Goal: Transaction & Acquisition: Purchase product/service

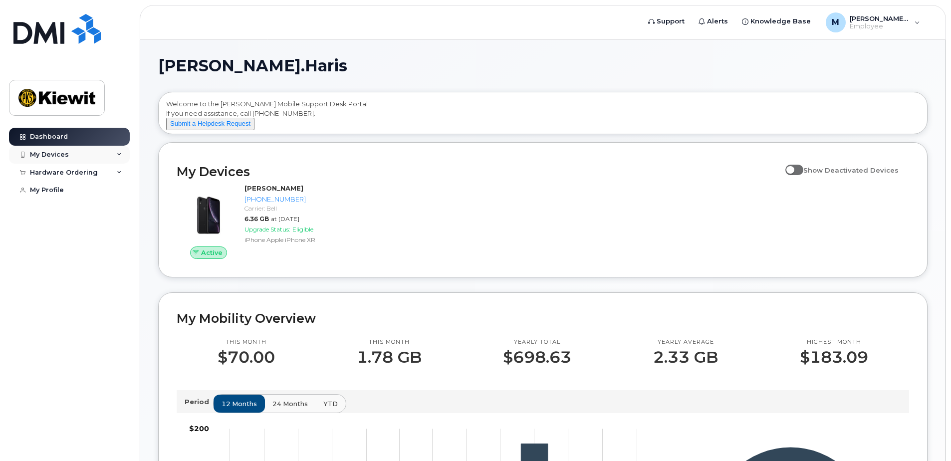
click at [123, 154] on div "My Devices" at bounding box center [69, 155] width 121 height 18
click at [120, 230] on div "Hardware Ordering" at bounding box center [69, 227] width 121 height 18
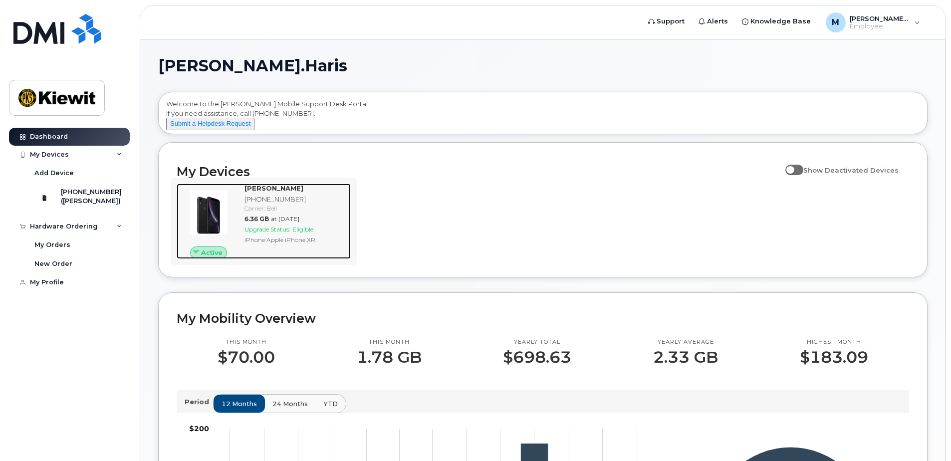
click at [307, 193] on div "[PERSON_NAME]" at bounding box center [296, 188] width 102 height 9
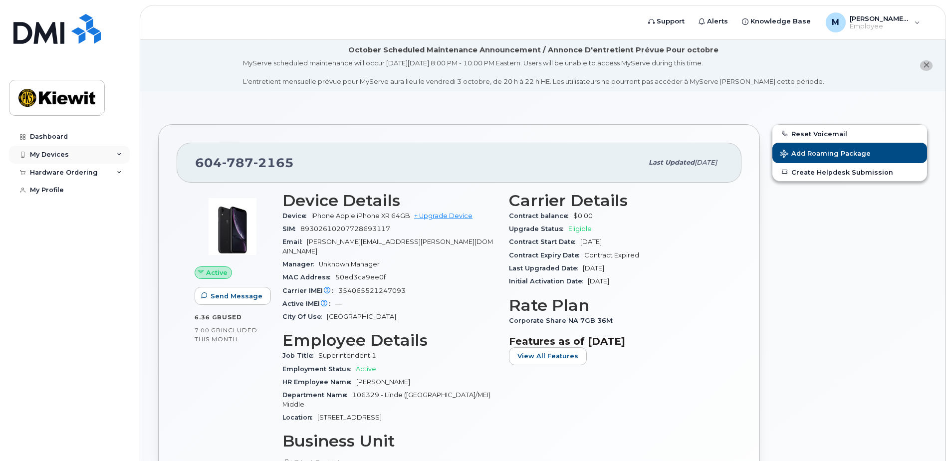
click at [123, 152] on div "My Devices" at bounding box center [69, 155] width 121 height 18
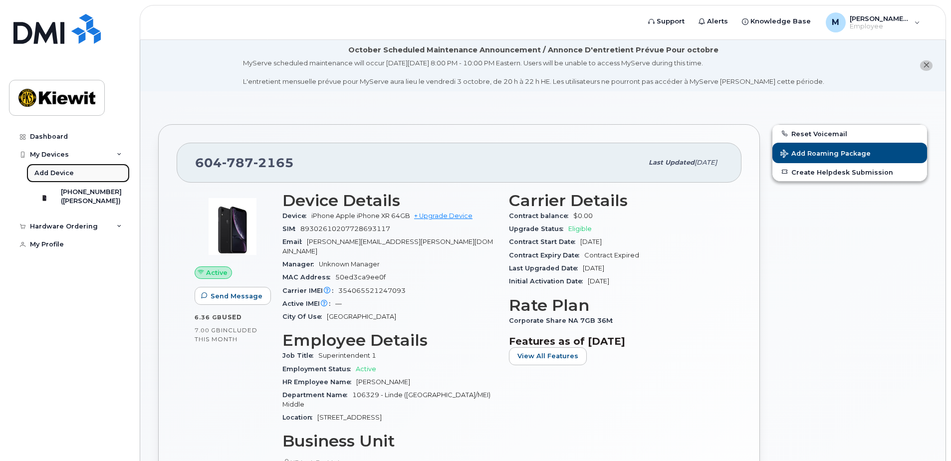
click at [49, 169] on div "Add Device" at bounding box center [53, 173] width 39 height 9
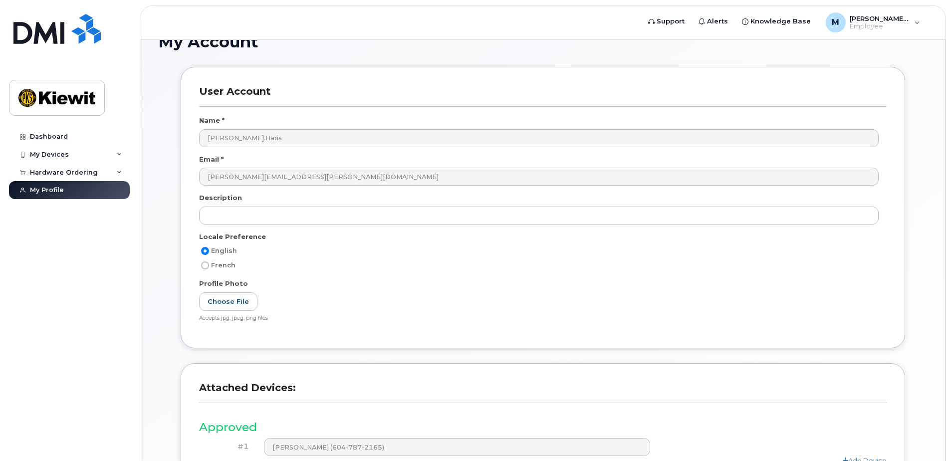
scroll to position [183, 0]
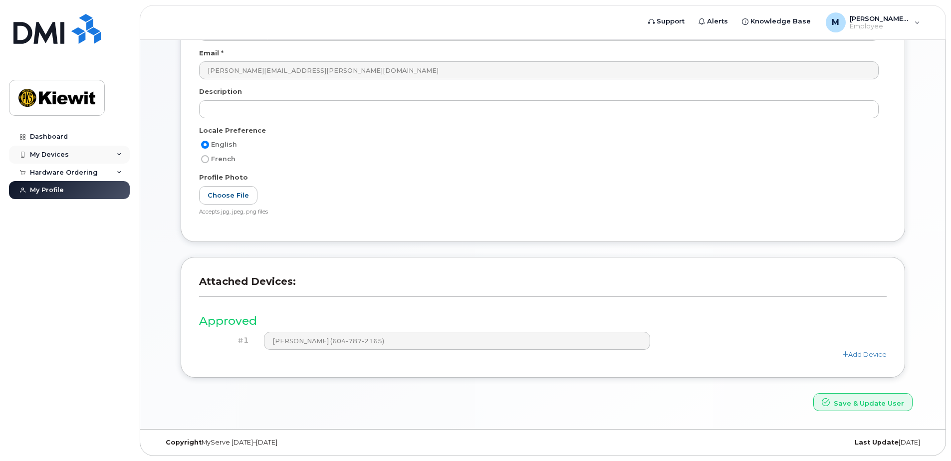
click at [66, 154] on div "My Devices" at bounding box center [49, 155] width 39 height 8
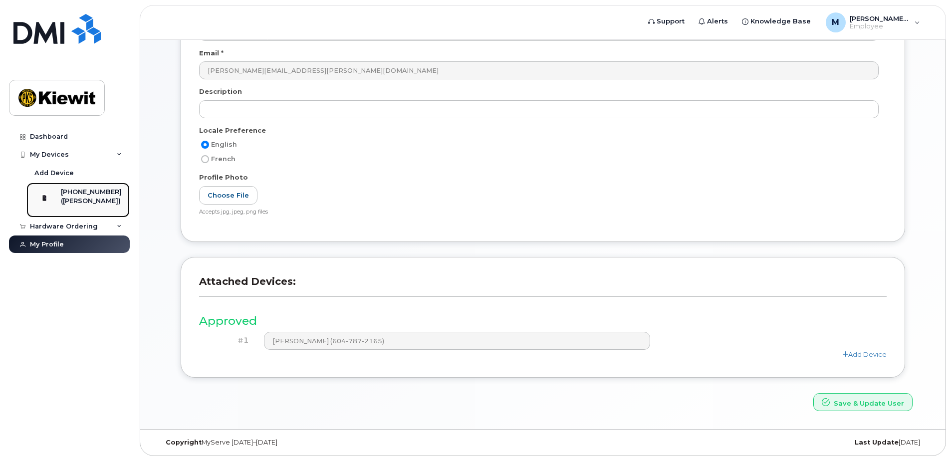
click at [77, 206] on div "([PERSON_NAME])" at bounding box center [91, 201] width 61 height 9
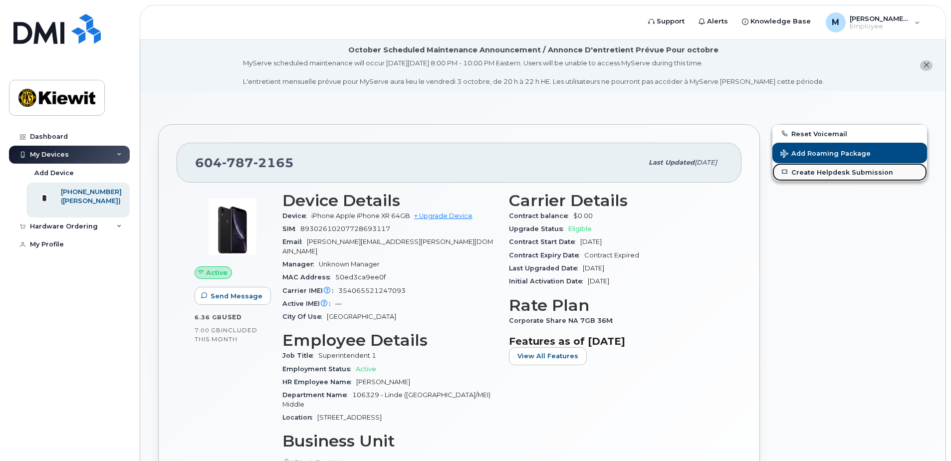
click at [851, 171] on link "Create Helpdesk Submission" at bounding box center [850, 172] width 155 height 18
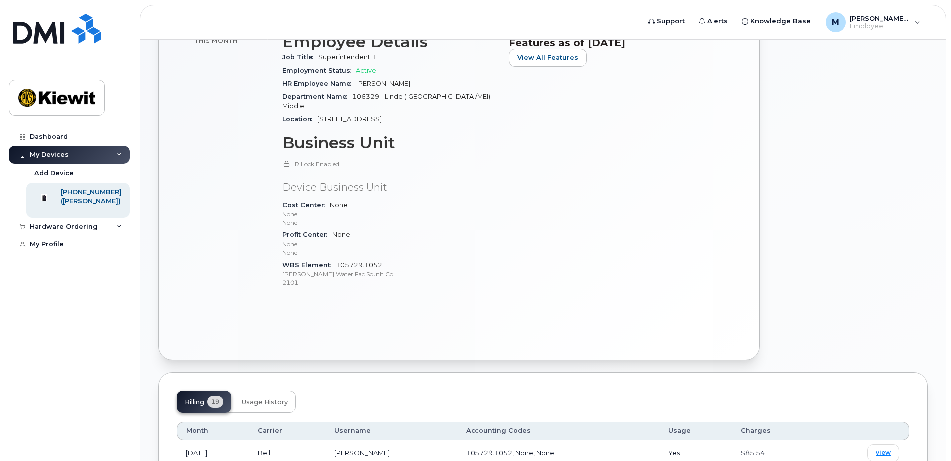
scroll to position [299, 0]
click at [92, 231] on div "Hardware Ordering" at bounding box center [64, 227] width 68 height 8
click at [54, 269] on div "New Order" at bounding box center [53, 264] width 38 height 9
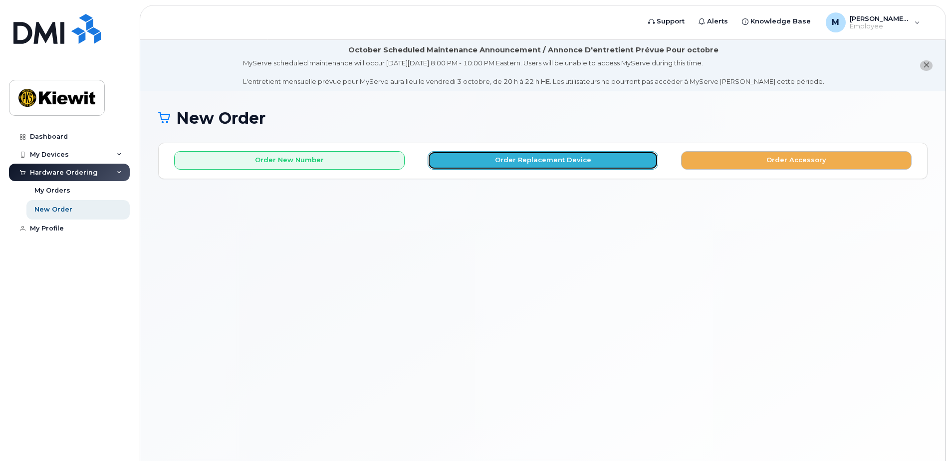
click at [572, 160] on button "Order Replacement Device" at bounding box center [543, 160] width 231 height 18
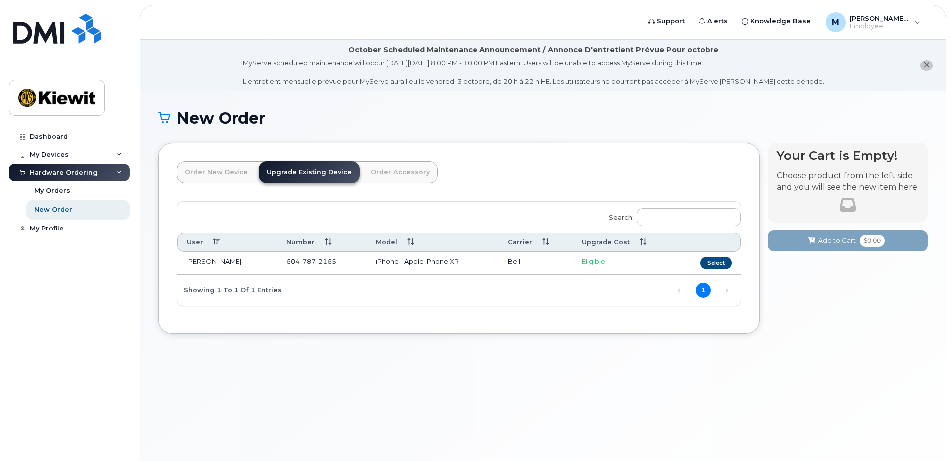
click at [248, 174] on link "Order New Device" at bounding box center [216, 172] width 79 height 22
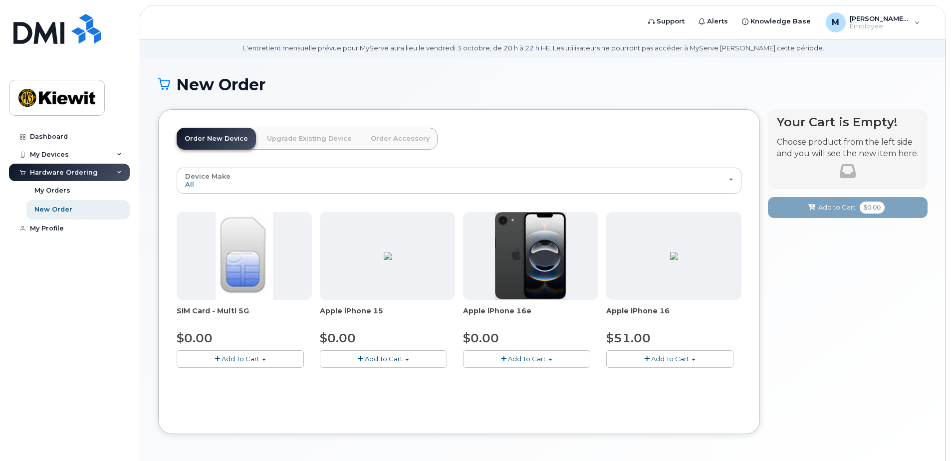
scroll to position [50, 0]
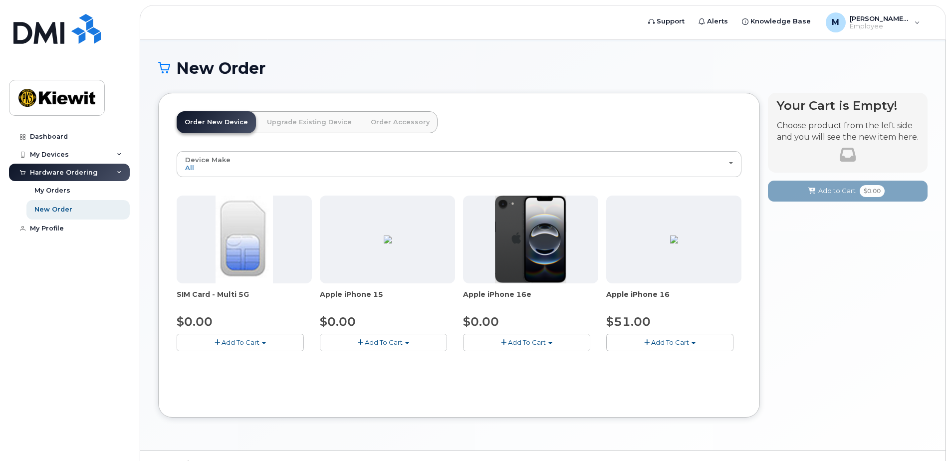
click at [527, 345] on span "Add To Cart" at bounding box center [527, 342] width 38 height 8
click at [688, 341] on span "Add To Cart" at bounding box center [670, 342] width 38 height 8
click at [751, 309] on div "Order New Device Upgrade Existing Device Order Accessory Order new device and n…" at bounding box center [459, 255] width 602 height 325
click at [533, 239] on img at bounding box center [530, 240] width 71 height 88
click at [531, 342] on span "Add To Cart" at bounding box center [527, 342] width 38 height 8
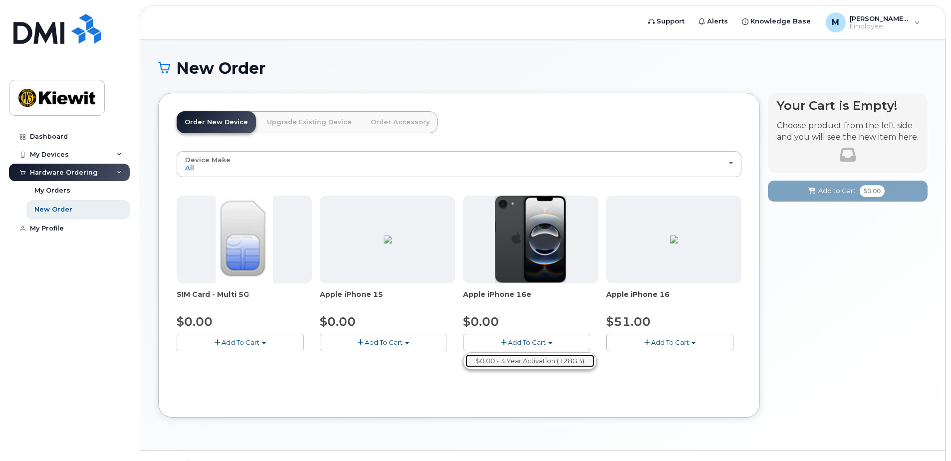
click at [526, 359] on link "$0.00 - 3 Year Activation (128GB)" at bounding box center [530, 361] width 129 height 12
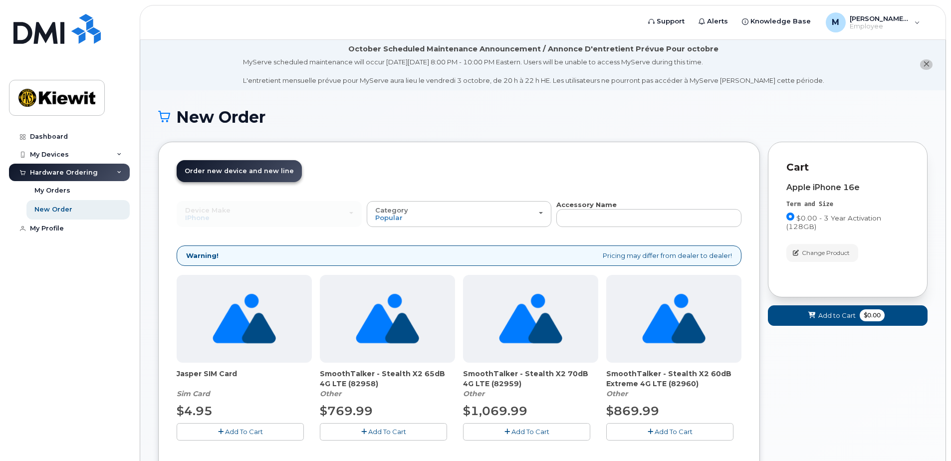
scroll to position [0, 0]
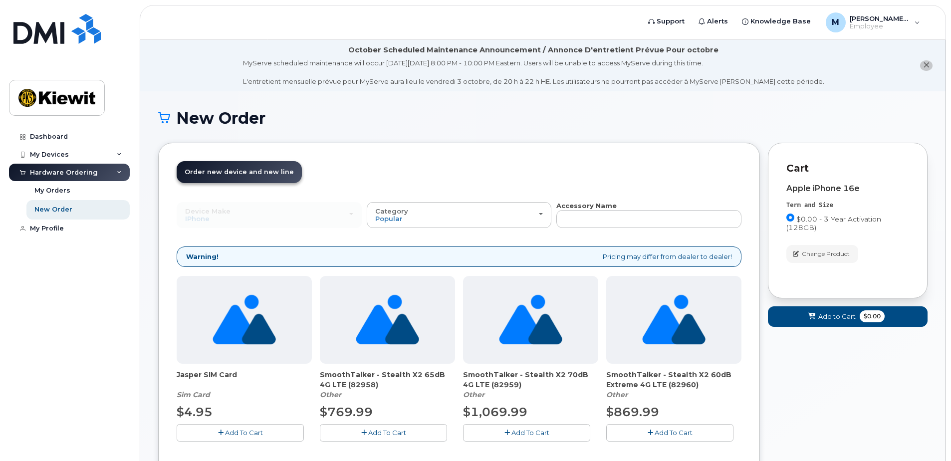
click at [274, 173] on span "Order new device and new line" at bounding box center [239, 171] width 109 height 7
click at [822, 234] on div "$0.00 - 3 Year Activation (128GB)" at bounding box center [848, 225] width 123 height 23
click at [57, 212] on div "New Order" at bounding box center [53, 209] width 38 height 9
click at [839, 249] on button "Change Product" at bounding box center [823, 253] width 72 height 17
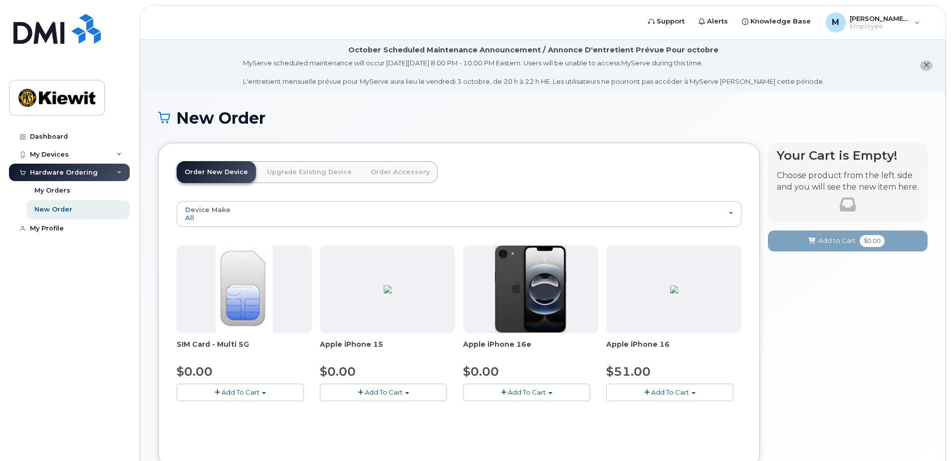
click at [512, 390] on span "Add To Cart" at bounding box center [527, 392] width 38 height 8
click at [531, 410] on link "$0.00 - 3 Year Activation (128GB)" at bounding box center [530, 411] width 129 height 12
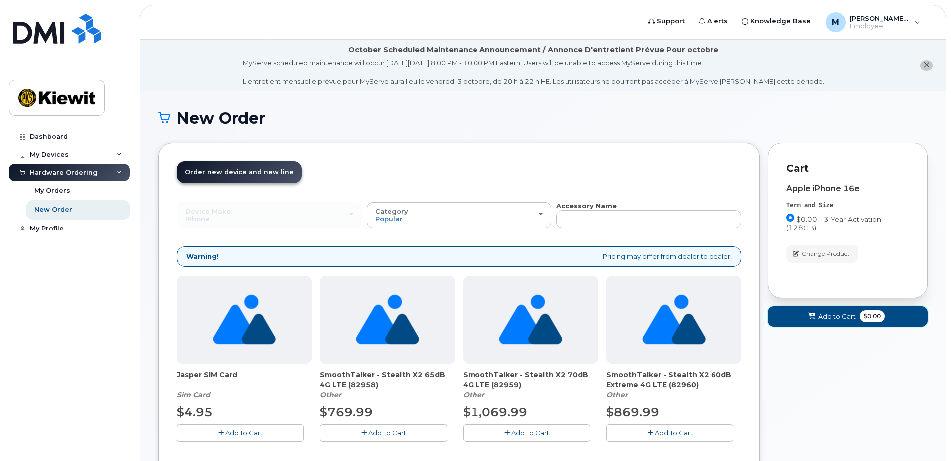
click at [830, 321] on button "Add to Cart $0.00" at bounding box center [848, 316] width 160 height 20
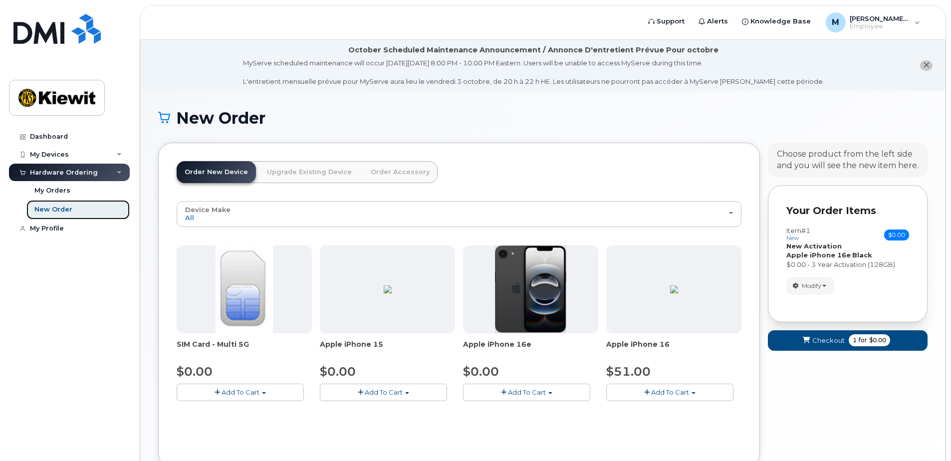
click at [63, 205] on link "New Order" at bounding box center [77, 209] width 103 height 19
click at [375, 175] on link "Order Accessory" at bounding box center [400, 172] width 75 height 22
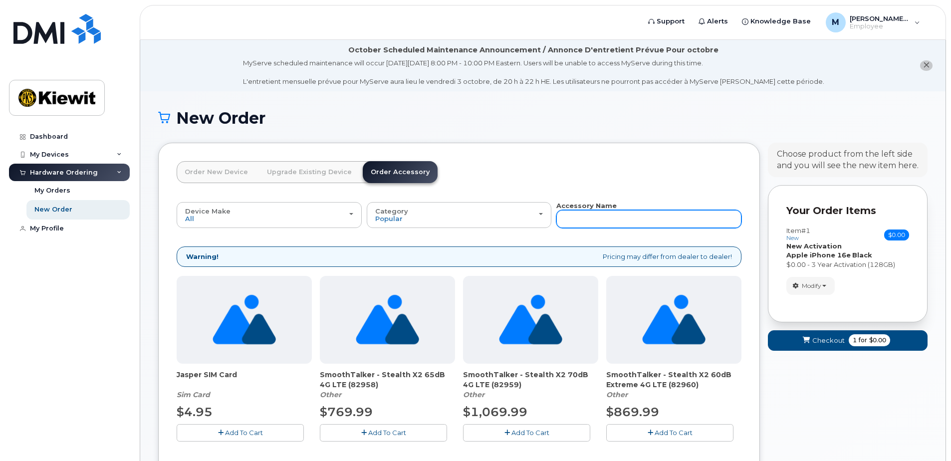
click at [596, 214] on input "text" at bounding box center [648, 219] width 185 height 18
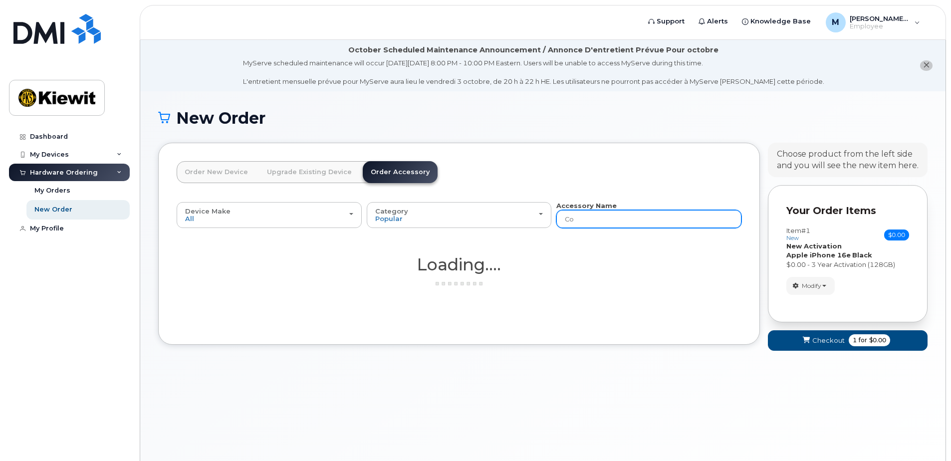
type input "C"
type input "case"
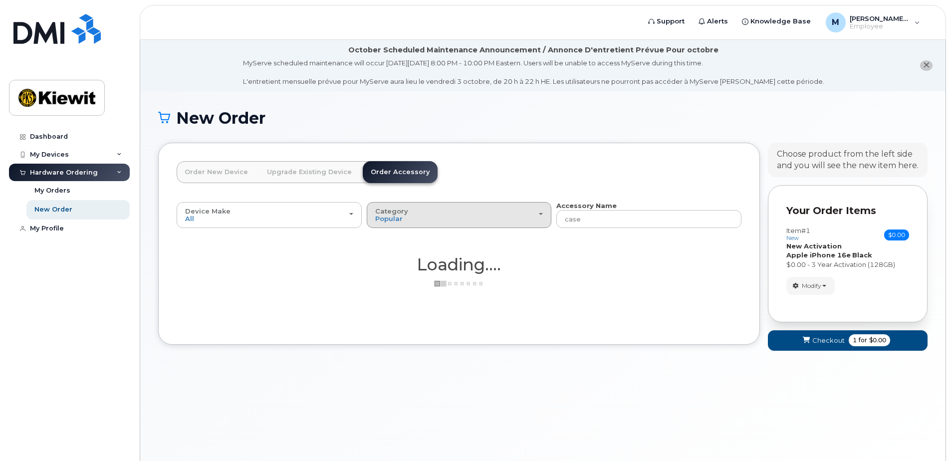
click at [460, 216] on div "Category Popular" at bounding box center [459, 215] width 168 height 15
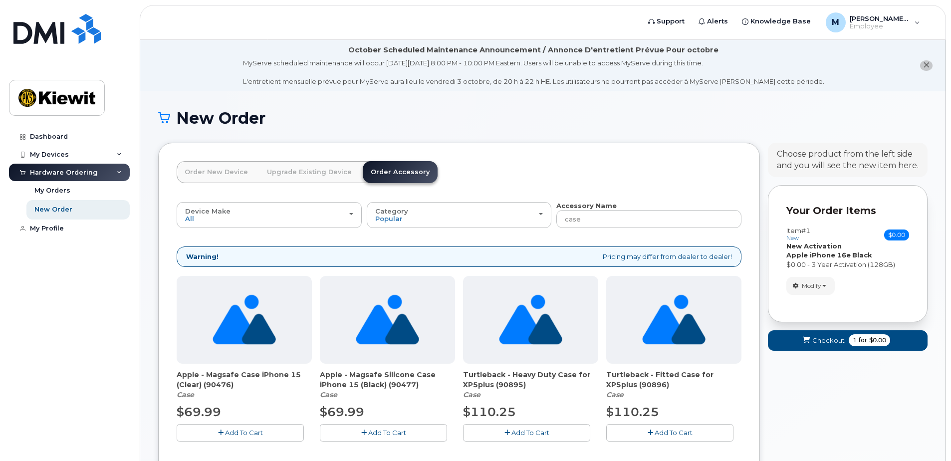
click at [411, 256] on div "Warning! Pricing may differ from dealer to dealer!" at bounding box center [459, 257] width 565 height 20
click at [454, 220] on div "Category Popular" at bounding box center [459, 215] width 168 height 15
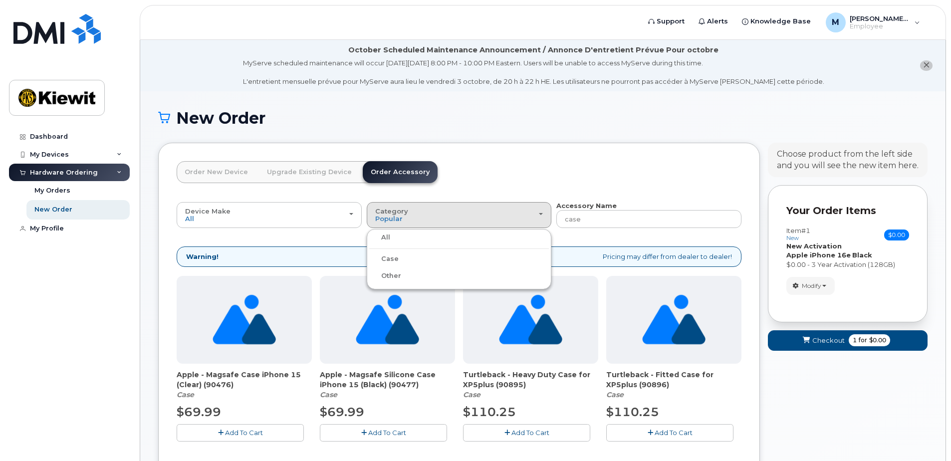
click at [416, 263] on div "Case" at bounding box center [459, 259] width 180 height 12
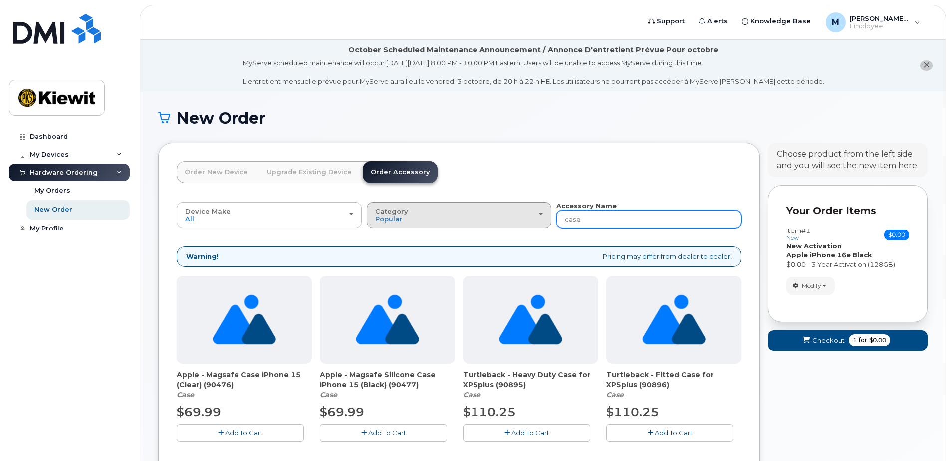
drag, startPoint x: 605, startPoint y: 221, endPoint x: 550, endPoint y: 221, distance: 55.4
click at [550, 221] on div "Device Make All Android Cell Phone HUB iPhone Modem Tablet All Android Cell Pho…" at bounding box center [459, 214] width 565 height 27
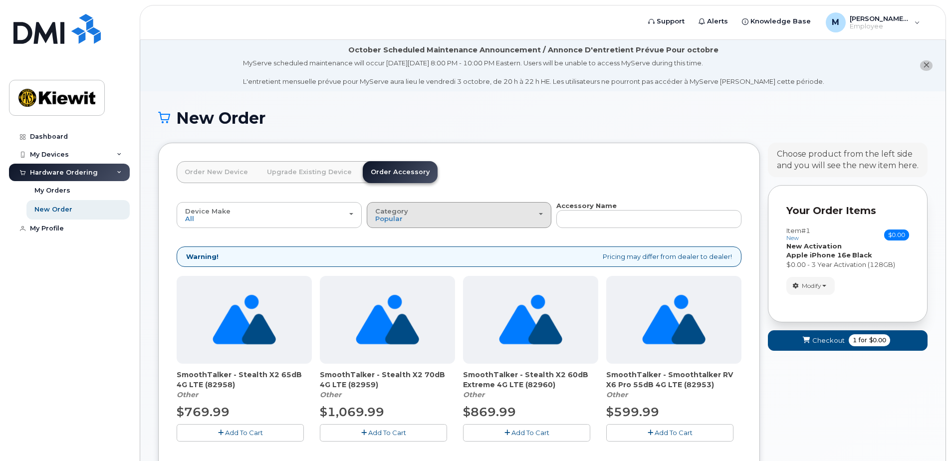
click at [541, 213] on span "button" at bounding box center [541, 214] width 4 height 2
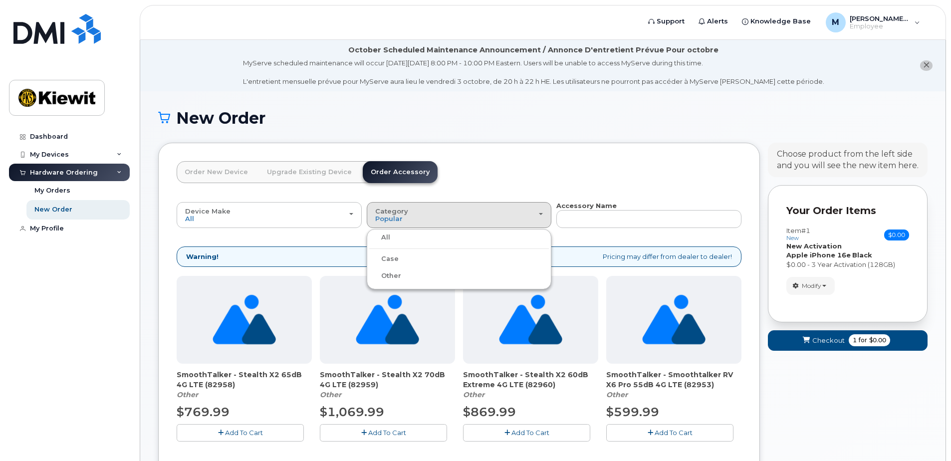
click at [412, 260] on div "Case" at bounding box center [459, 259] width 180 height 12
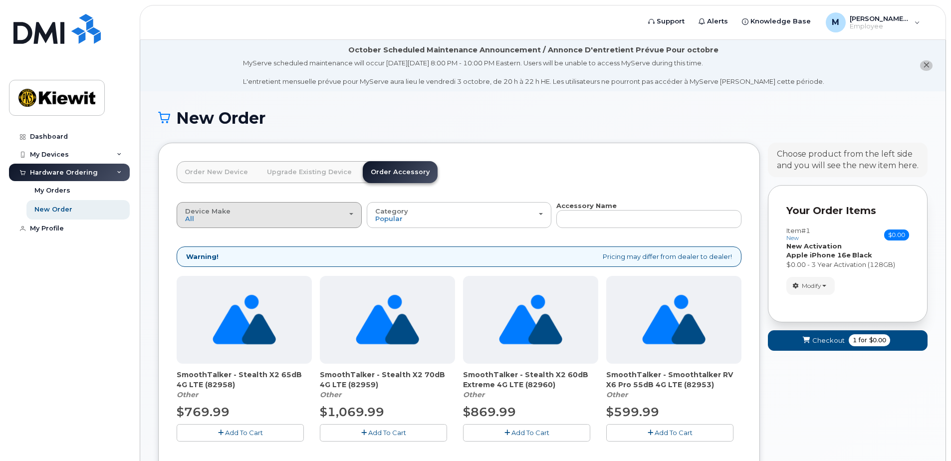
click at [256, 217] on div "Device Make All Android Cell Phone HUB iPhone Modem Tablet" at bounding box center [269, 215] width 168 height 15
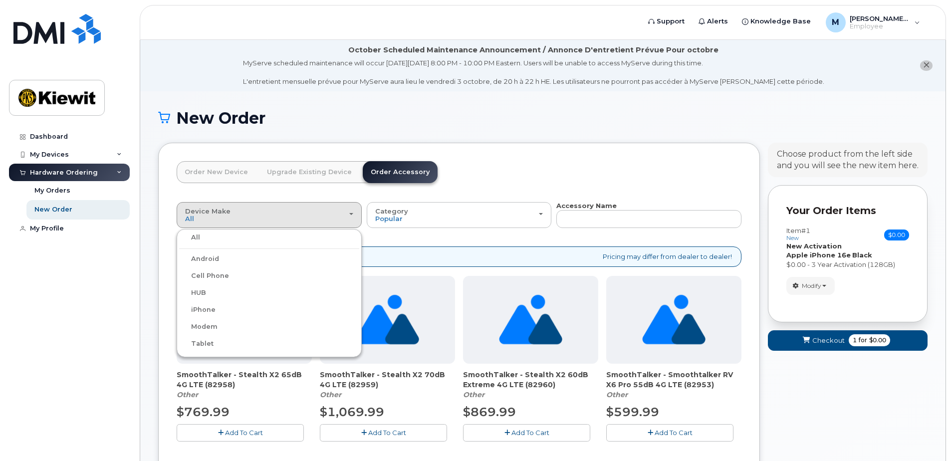
click at [234, 276] on div "Cell Phone" at bounding box center [269, 276] width 180 height 12
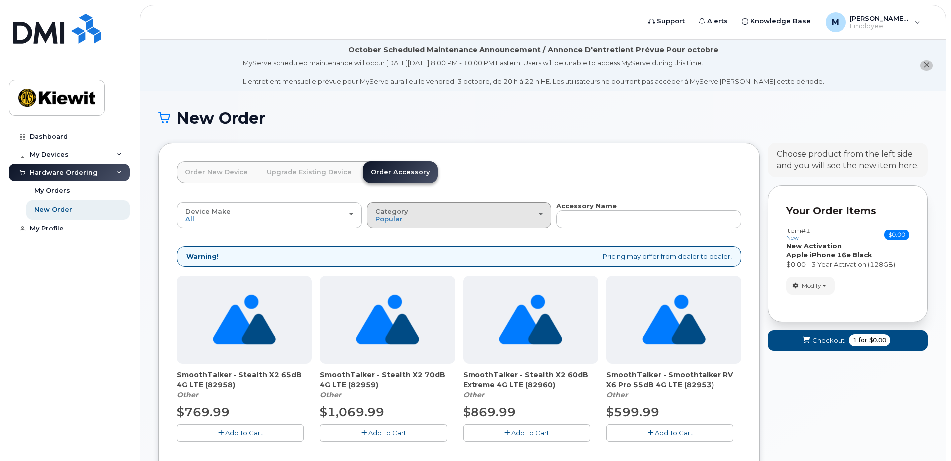
click at [485, 211] on div "Category Popular" at bounding box center [459, 215] width 168 height 15
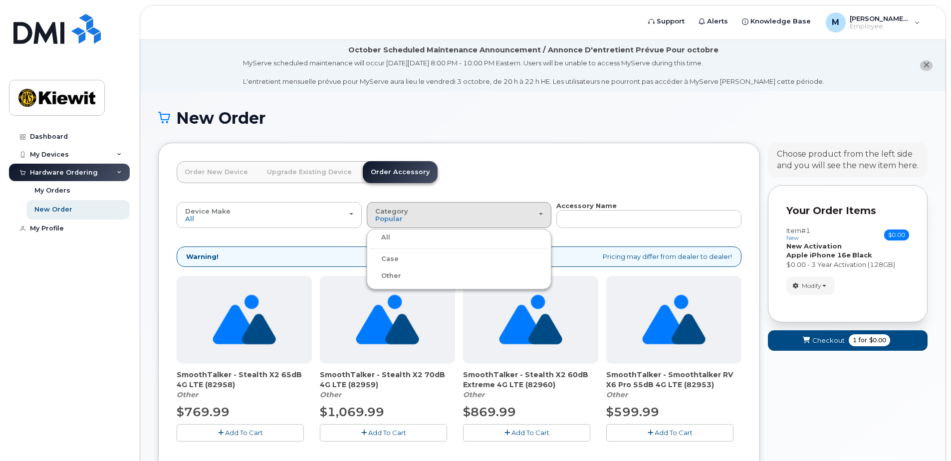
click at [391, 258] on label "Case" at bounding box center [383, 259] width 29 height 12
click at [0, 0] on input "Case" at bounding box center [0, 0] width 0 height 0
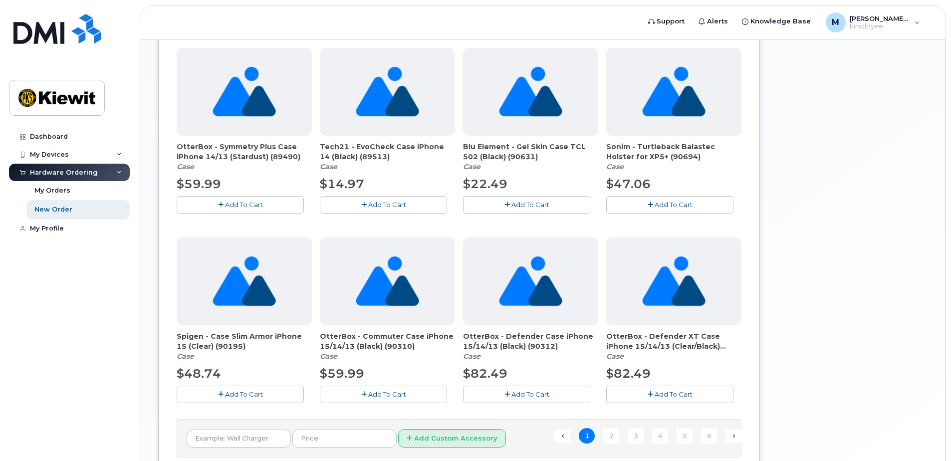
scroll to position [697, 0]
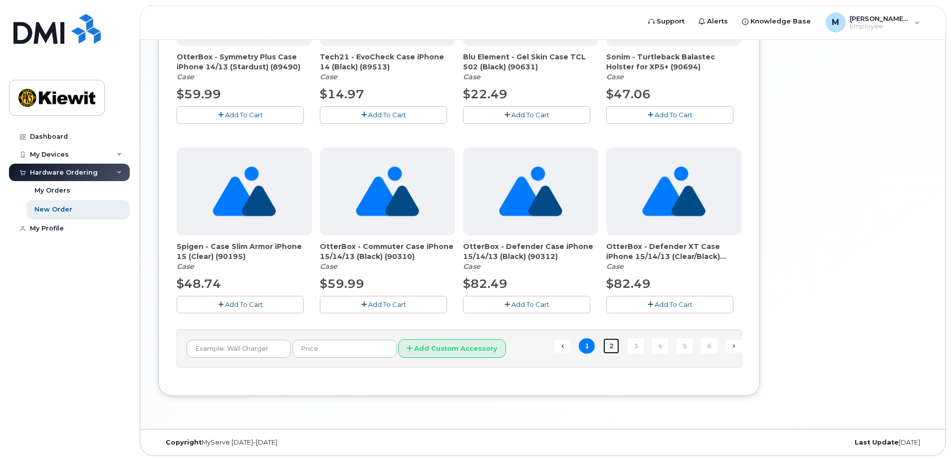
click at [611, 347] on link "2" at bounding box center [611, 345] width 16 height 15
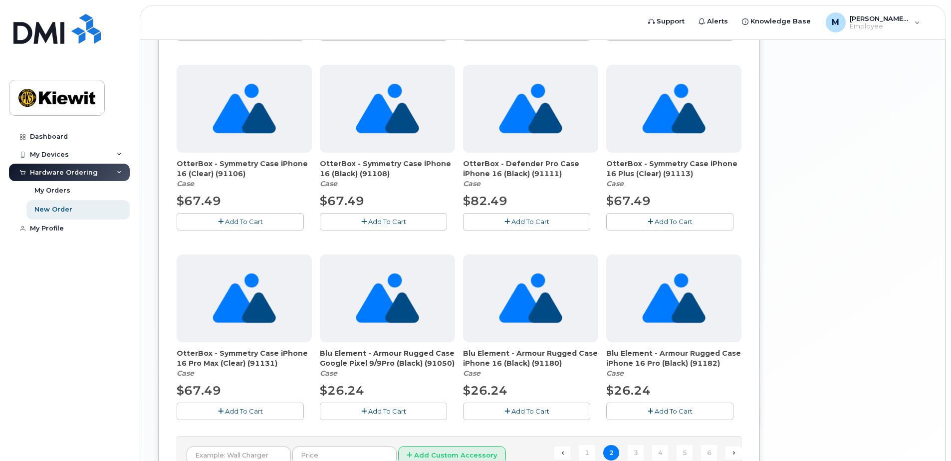
scroll to position [605, 0]
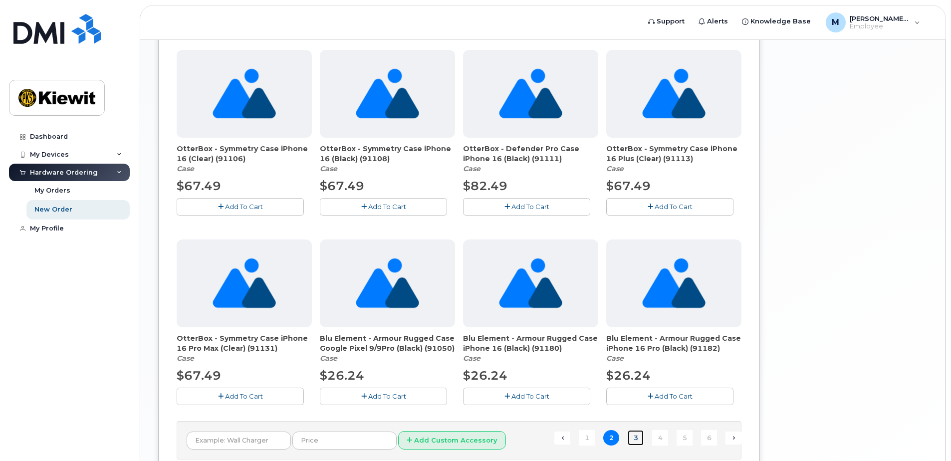
click at [633, 437] on link "3" at bounding box center [636, 437] width 16 height 15
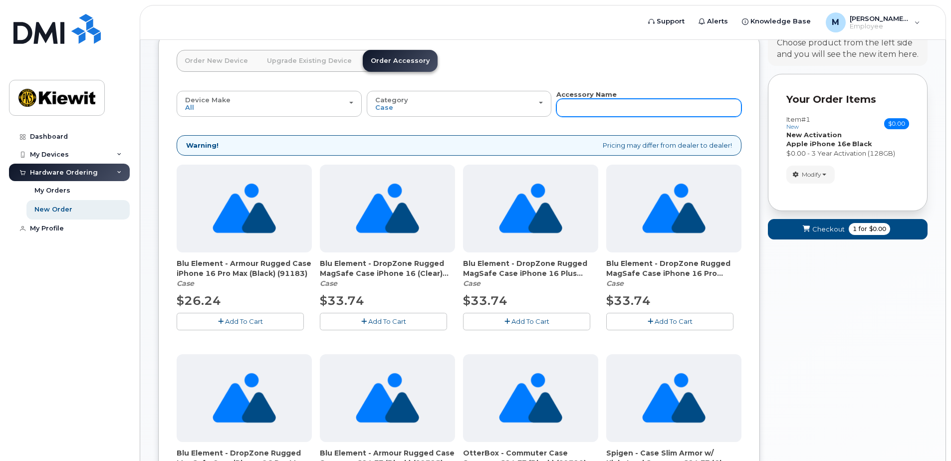
scroll to position [6, 0]
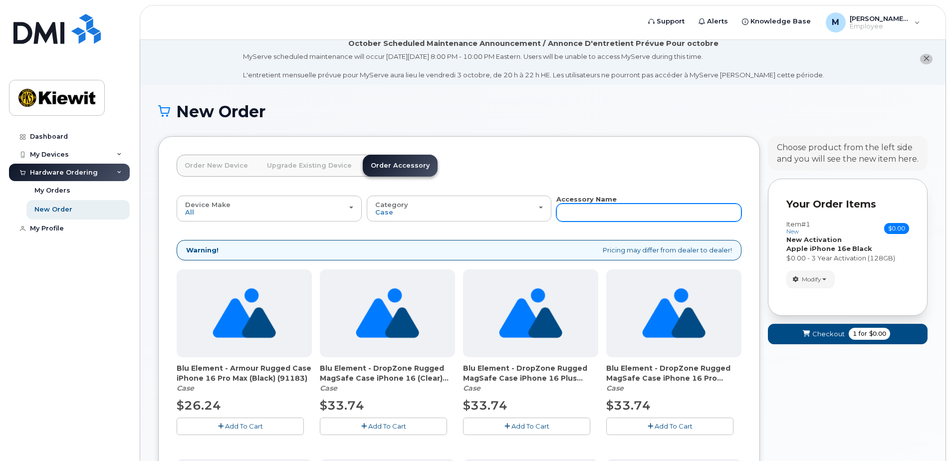
click at [618, 214] on input "text" at bounding box center [648, 213] width 185 height 18
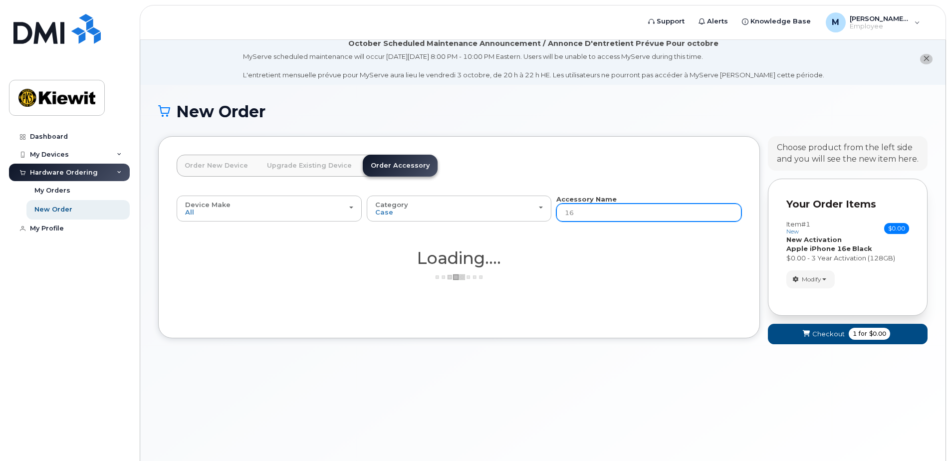
type input "16e"
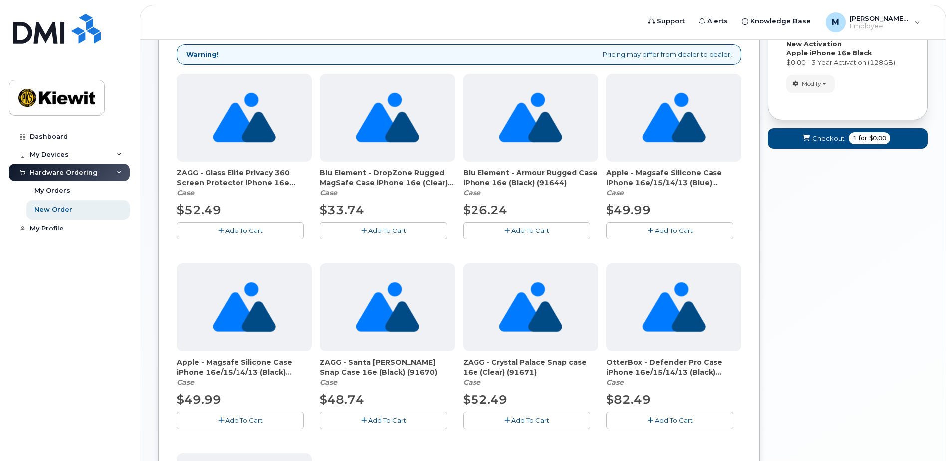
scroll to position [206, 0]
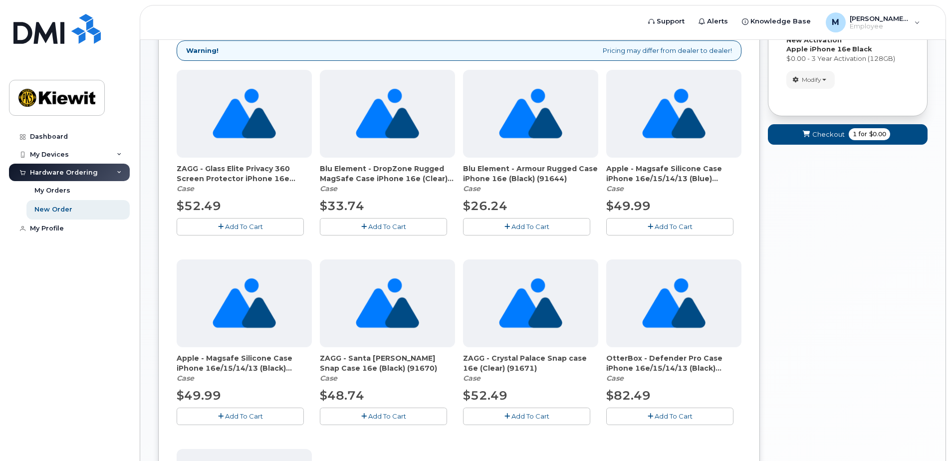
drag, startPoint x: 540, startPoint y: 364, endPoint x: 463, endPoint y: 360, distance: 77.0
click at [463, 360] on span "ZAGG - Crystal Palace Snap case 16e (Clear) (91671)" at bounding box center [530, 363] width 135 height 20
copy span "ZAGG - Crystal Palace Snap case 16e (Clear) (91671)"
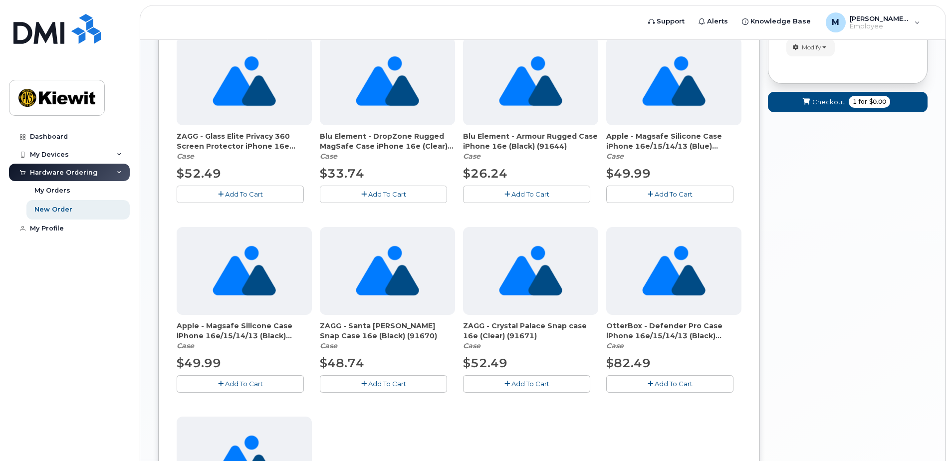
scroll to position [256, 0]
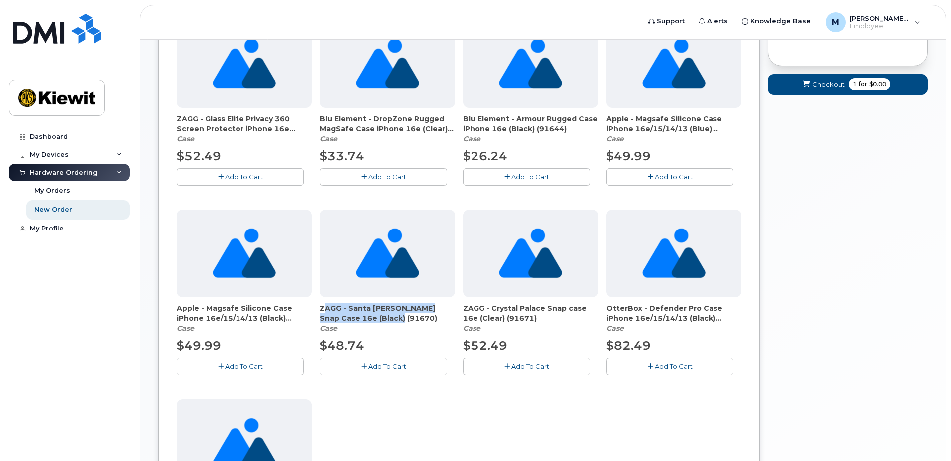
drag, startPoint x: 390, startPoint y: 316, endPoint x: 316, endPoint y: 305, distance: 74.2
click at [316, 305] on div "ZAGG - Glass Elite Privacy 360 Screen Protector iPhone 16e (91664) Case $52.49 …" at bounding box center [459, 300] width 565 height 561
drag, startPoint x: 316, startPoint y: 305, endPoint x: 329, endPoint y: 308, distance: 12.7
copy span "ZAGG - Santa Cruz Snap Case 16e (Black) (91670)"
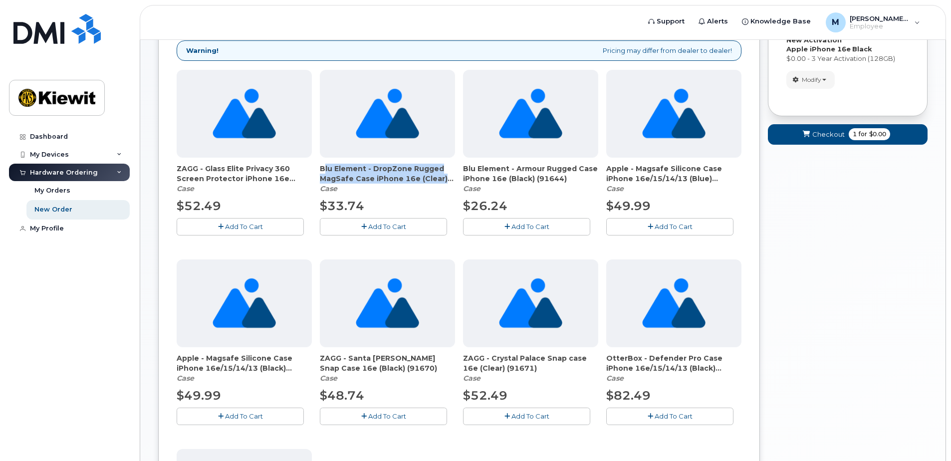
drag, startPoint x: 447, startPoint y: 177, endPoint x: 319, endPoint y: 169, distance: 128.0
click at [319, 169] on div "ZAGG - Glass Elite Privacy 360 Screen Protector iPhone 16e (91664) Case $52.49 …" at bounding box center [459, 350] width 565 height 561
drag, startPoint x: 324, startPoint y: 169, endPoint x: 331, endPoint y: 168, distance: 7.0
copy span "Blu Element - DropZone Rugged MagSafe Case iPhone 16e (Clear)"
drag, startPoint x: 568, startPoint y: 176, endPoint x: 471, endPoint y: 167, distance: 97.7
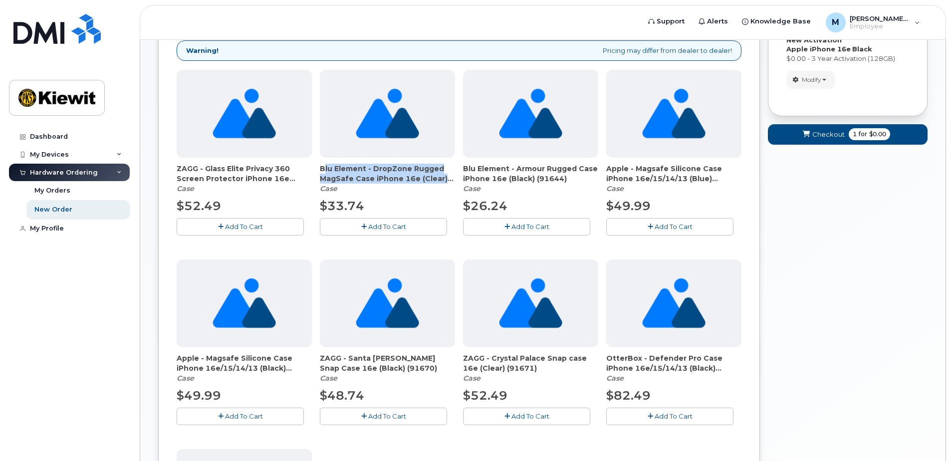
click at [464, 167] on span "Blu Element - Armour Rugged Case iPhone 16e (Black) (91644)" at bounding box center [530, 174] width 135 height 20
drag, startPoint x: 471, startPoint y: 167, endPoint x: 476, endPoint y: 167, distance: 5.5
copy span "Blu Element - Armour Rugged Case iPhone 16e (Black) (91644)"
click at [398, 225] on span "Add To Cart" at bounding box center [387, 227] width 38 height 8
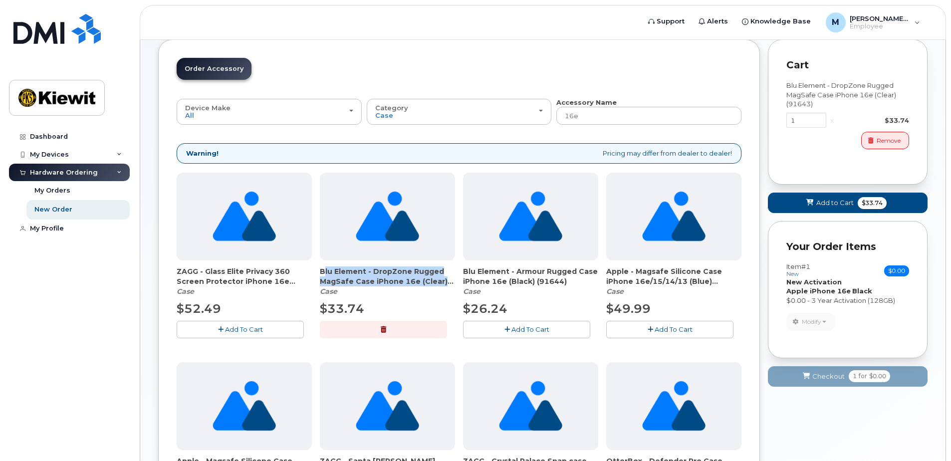
scroll to position [106, 0]
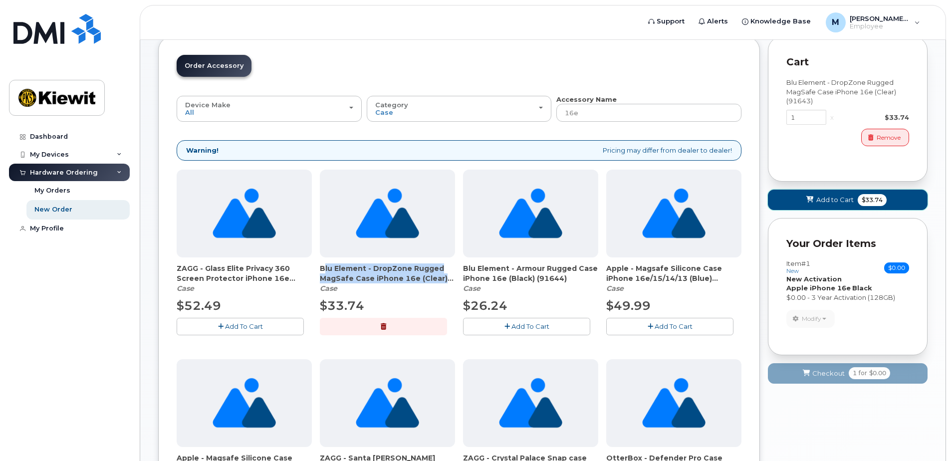
click at [833, 200] on span "Add to Cart" at bounding box center [834, 199] width 37 height 9
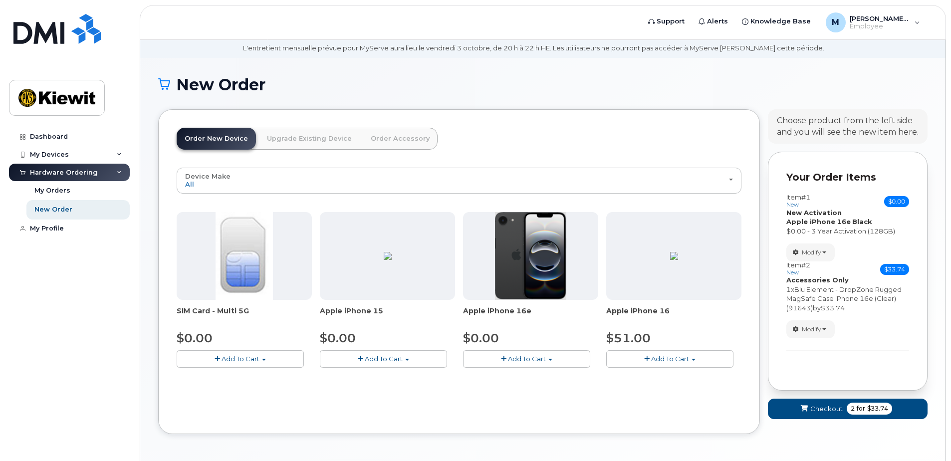
scroll to position [0, 0]
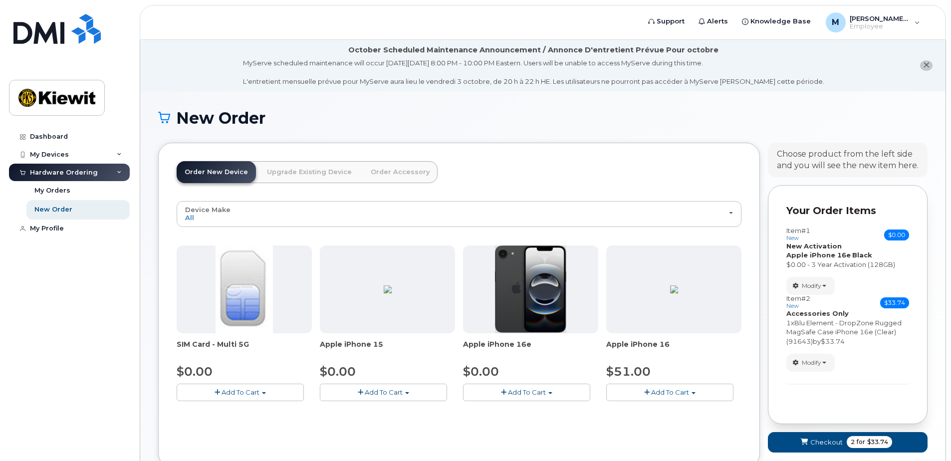
click at [380, 173] on link "Order Accessory" at bounding box center [400, 172] width 75 height 22
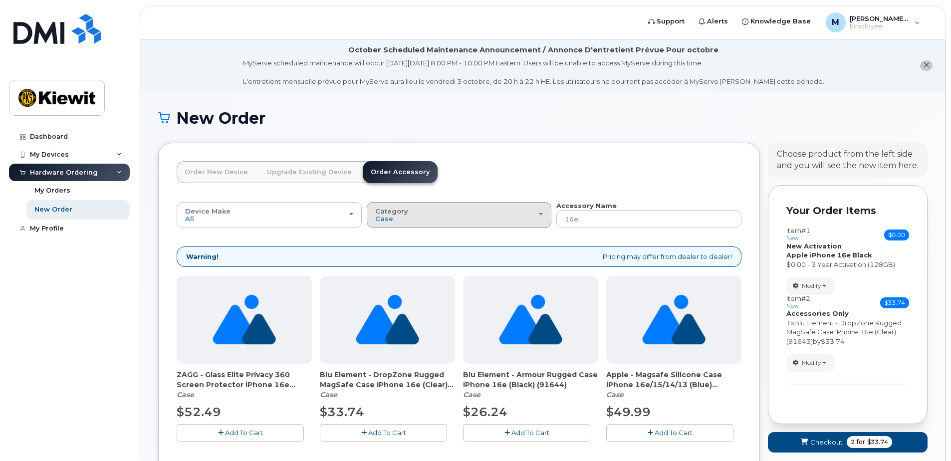
click at [472, 221] on div "Category Case" at bounding box center [459, 215] width 168 height 15
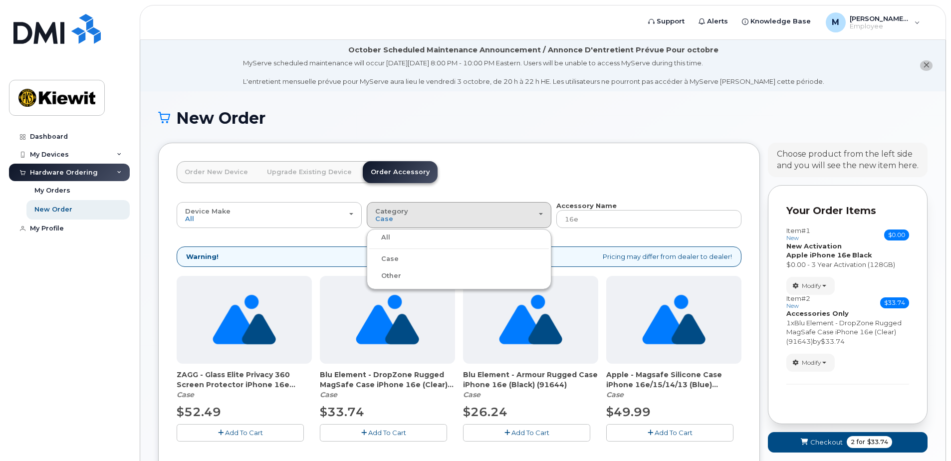
click at [406, 284] on ul "All Case Other" at bounding box center [459, 259] width 185 height 60
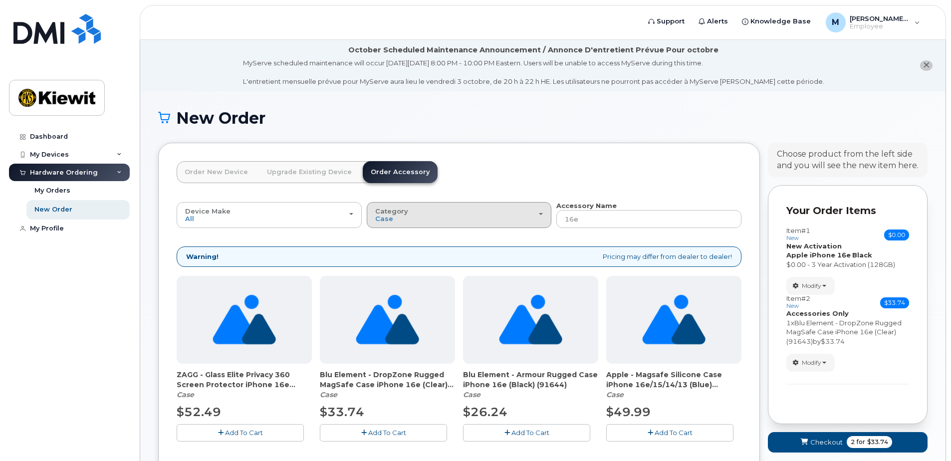
click at [425, 219] on div "Category Case" at bounding box center [459, 215] width 168 height 15
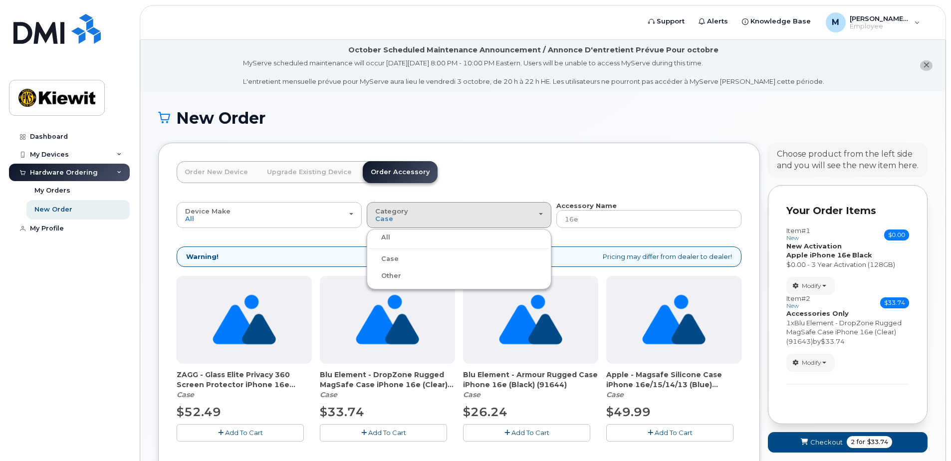
click at [390, 271] on label "Other" at bounding box center [385, 276] width 32 height 12
click at [0, 0] on input "Other" at bounding box center [0, 0] width 0 height 0
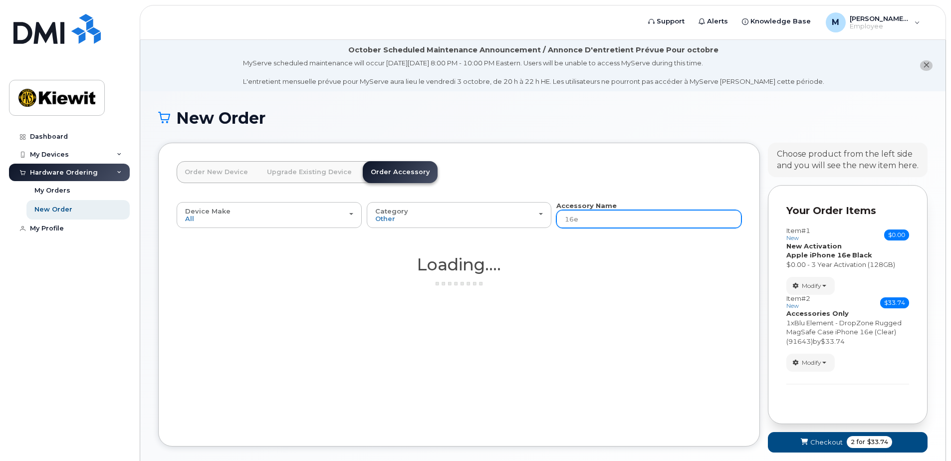
click at [585, 215] on input "16e" at bounding box center [648, 219] width 185 height 18
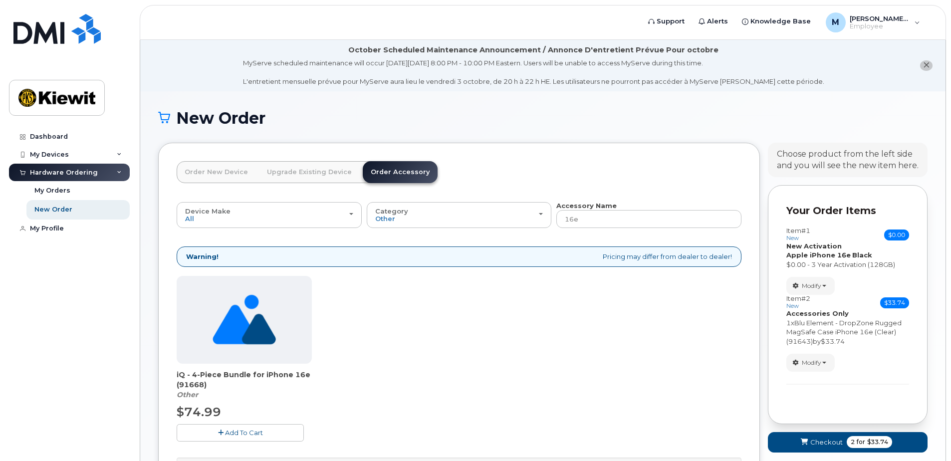
drag, startPoint x: 207, startPoint y: 387, endPoint x: 170, endPoint y: 376, distance: 39.0
click at [170, 376] on div "Order New Device Upgrade Existing Device Order Accessory Order new device and n…" at bounding box center [459, 334] width 602 height 382
drag, startPoint x: 176, startPoint y: 376, endPoint x: 187, endPoint y: 376, distance: 11.0
copy span "iQ - 4-Piece Bundle for iPhone 16e (91668)"
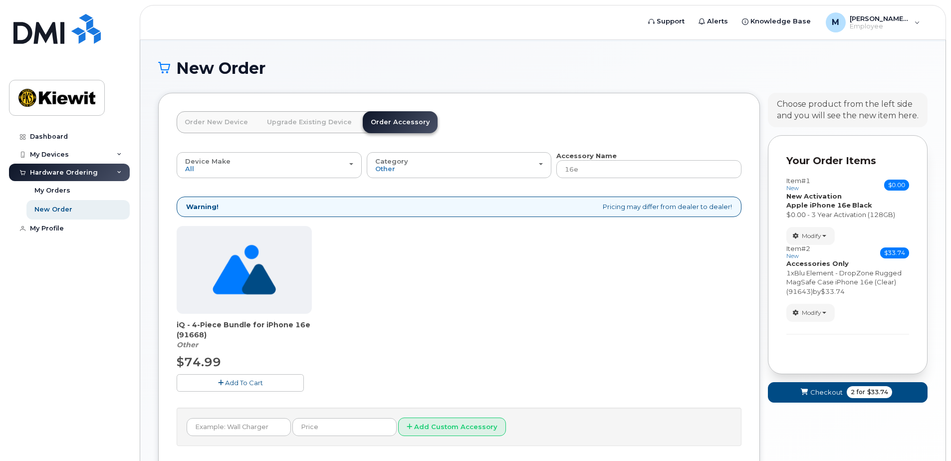
click at [256, 382] on span "Add To Cart" at bounding box center [244, 383] width 38 height 8
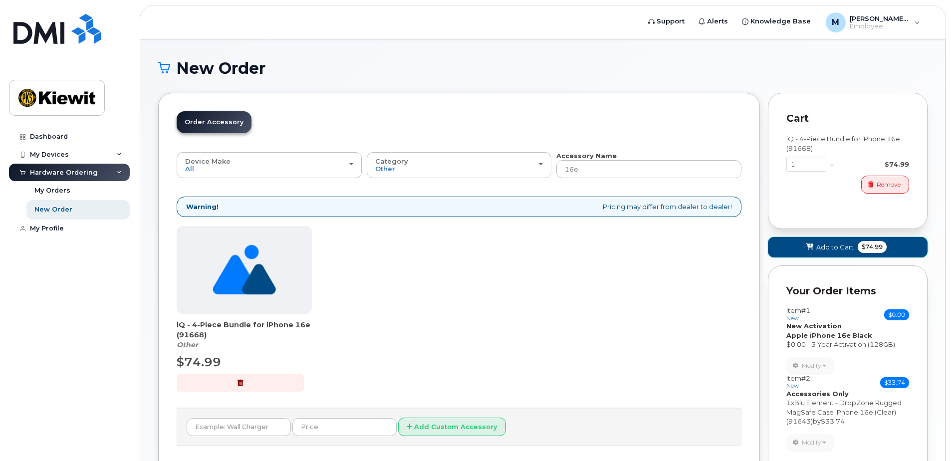
click at [821, 247] on span "Add to Cart" at bounding box center [834, 247] width 37 height 9
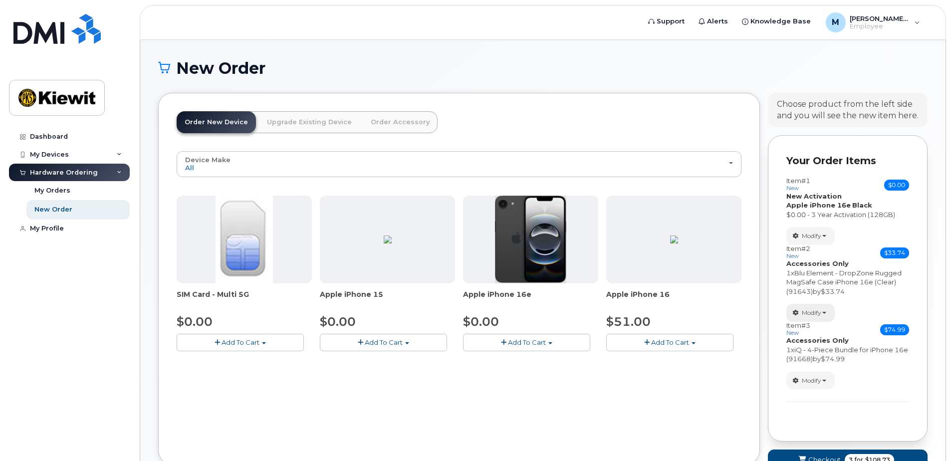
click at [828, 307] on button "Modify" at bounding box center [811, 312] width 48 height 17
click at [821, 347] on span "Remove" at bounding box center [813, 348] width 33 height 7
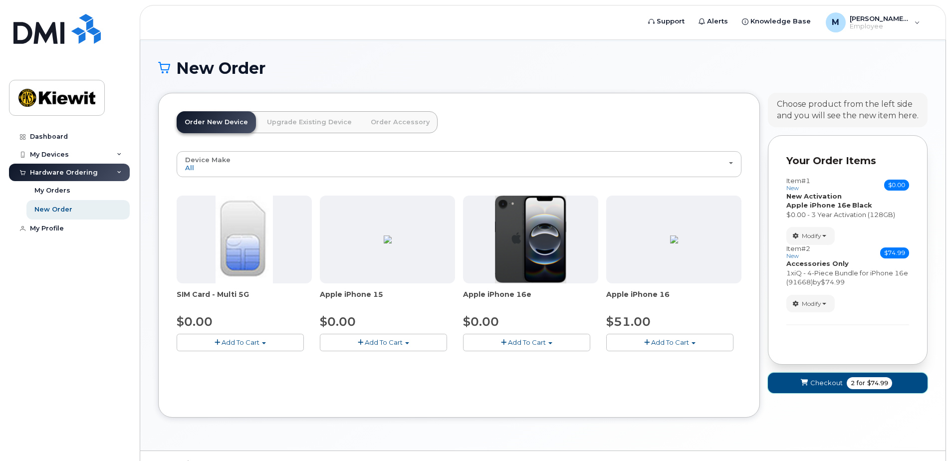
click at [834, 385] on span "Checkout" at bounding box center [827, 382] width 32 height 9
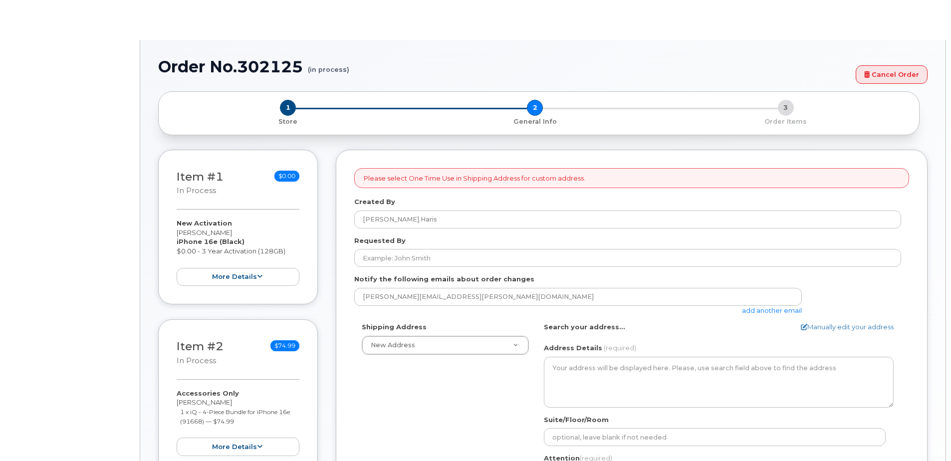
select select
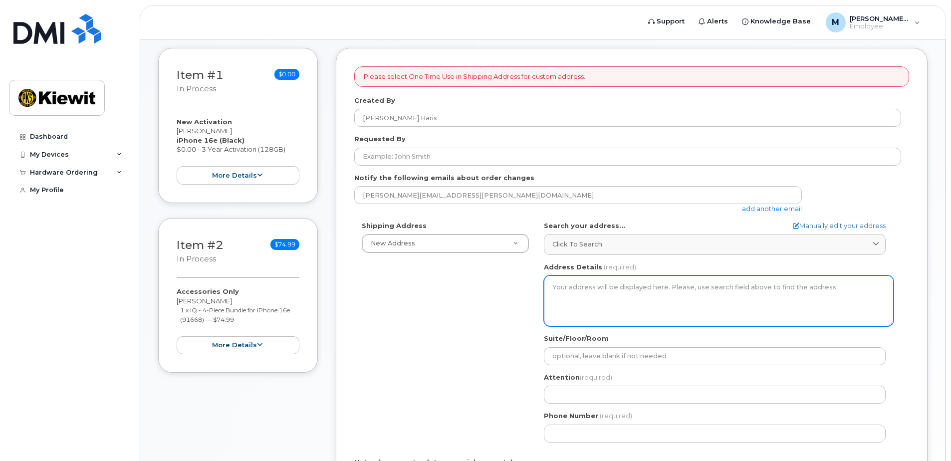
scroll to position [200, 0]
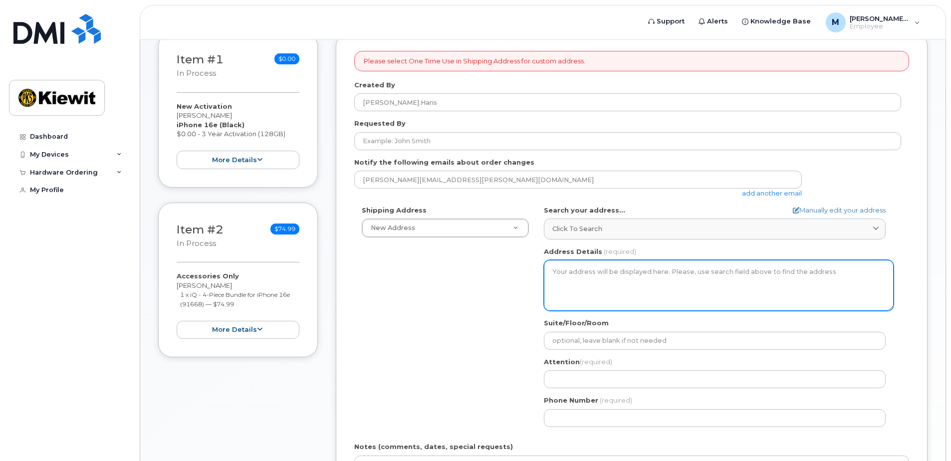
click at [611, 268] on textarea "Address Details" at bounding box center [719, 285] width 350 height 51
click at [642, 270] on textarea "Address Details" at bounding box center [719, 285] width 350 height 51
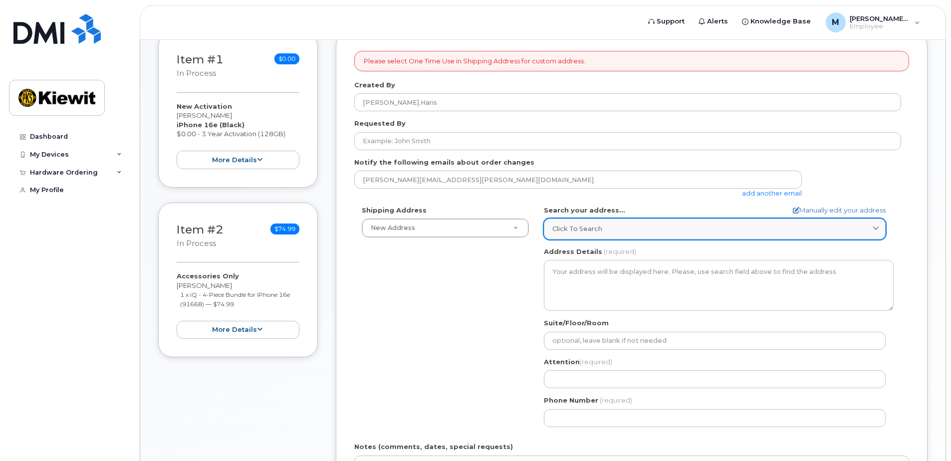
click at [637, 223] on link "Click to search" at bounding box center [715, 229] width 342 height 20
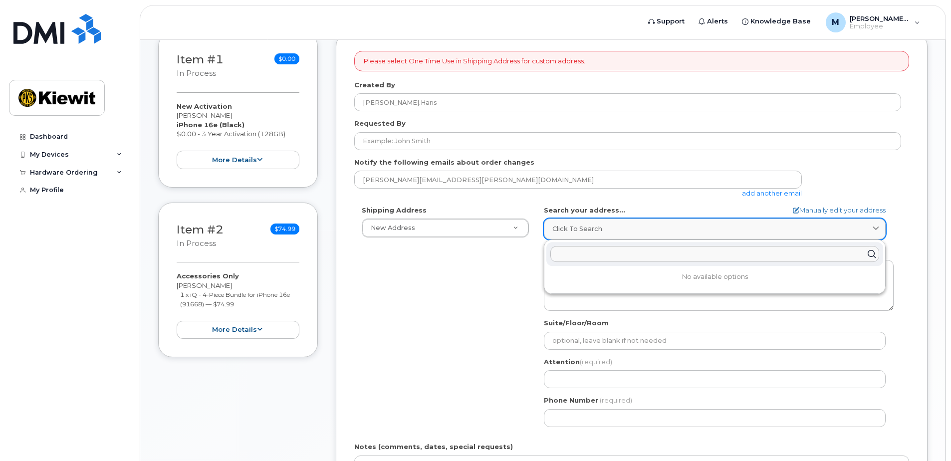
click at [637, 223] on link "Click to search" at bounding box center [715, 229] width 342 height 20
click at [842, 326] on div "Suite/Floor/Room" at bounding box center [719, 333] width 350 height 31
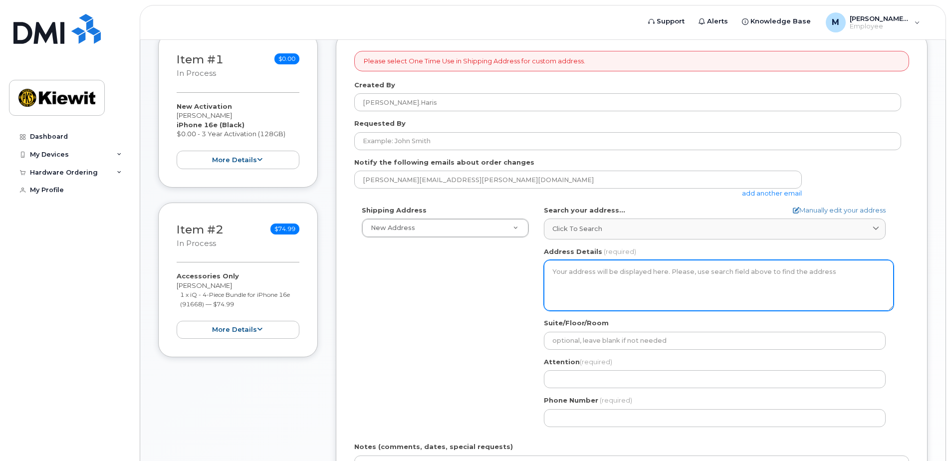
click at [574, 274] on textarea "Address Details" at bounding box center [719, 285] width 350 height 51
click at [592, 278] on textarea "Address Details" at bounding box center [719, 285] width 350 height 51
click at [596, 267] on textarea "Address Details" at bounding box center [719, 285] width 350 height 51
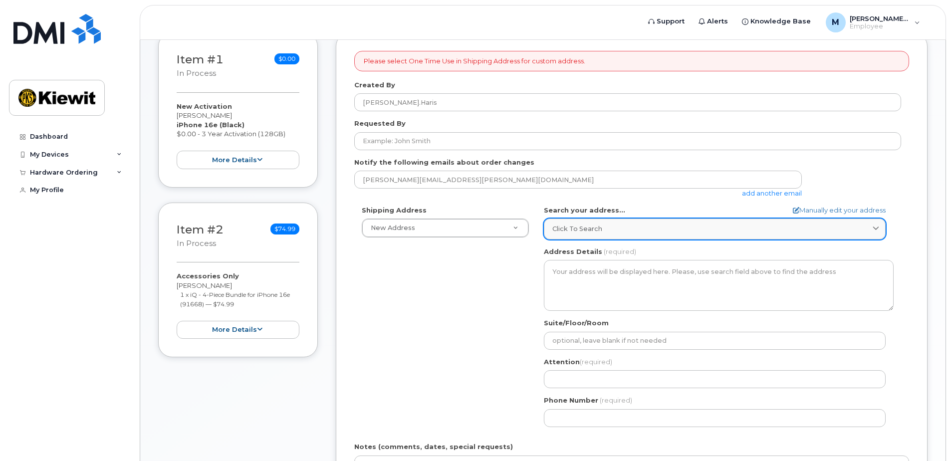
click at [600, 228] on span "Click to search" at bounding box center [577, 228] width 50 height 9
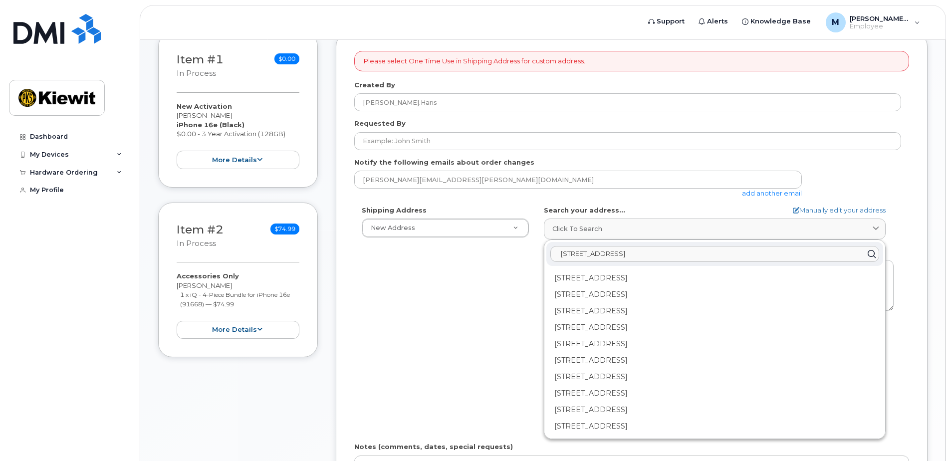
type input "8902 125 ST Fort saskachewan"
drag, startPoint x: 581, startPoint y: 254, endPoint x: 512, endPoint y: 252, distance: 68.9
click at [512, 252] on div "Shipping Address New Address New Address Beaver Marine Limited Cahill-Ganotec, …" at bounding box center [627, 320] width 547 height 229
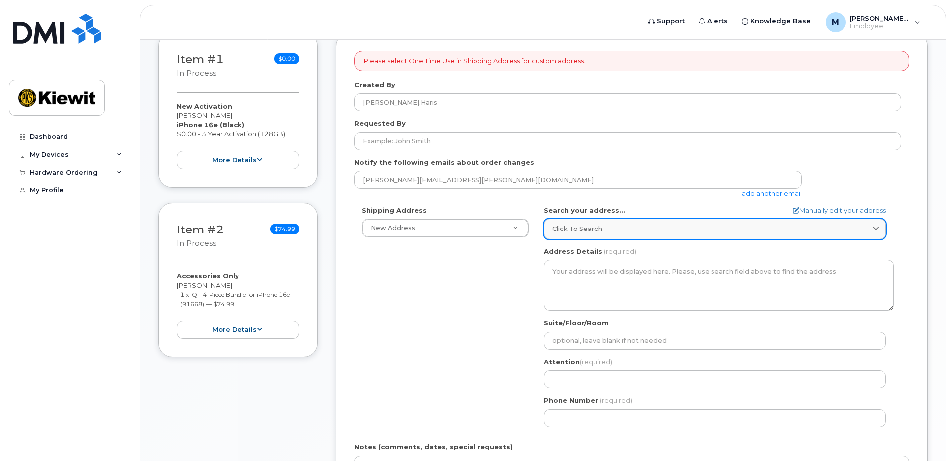
click at [577, 223] on link "Click to search" at bounding box center [715, 229] width 342 height 20
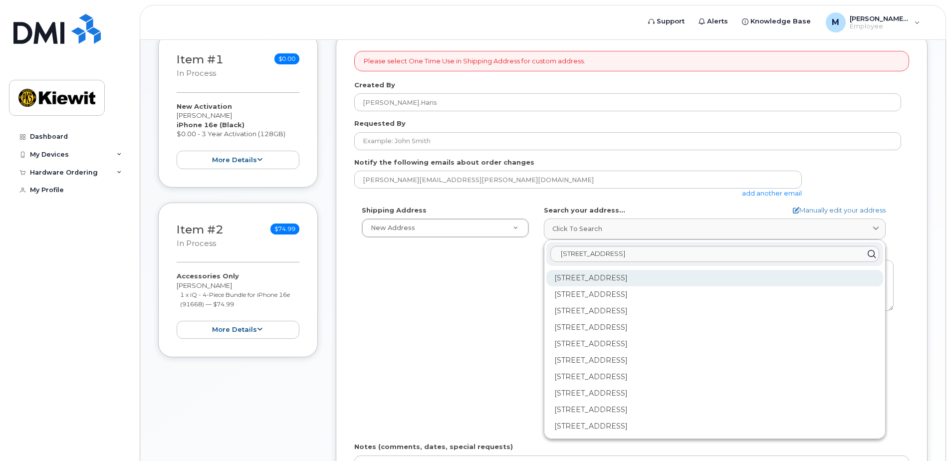
click at [583, 279] on div "125 St Fort Saskatchewan AB T8L" at bounding box center [714, 278] width 337 height 16
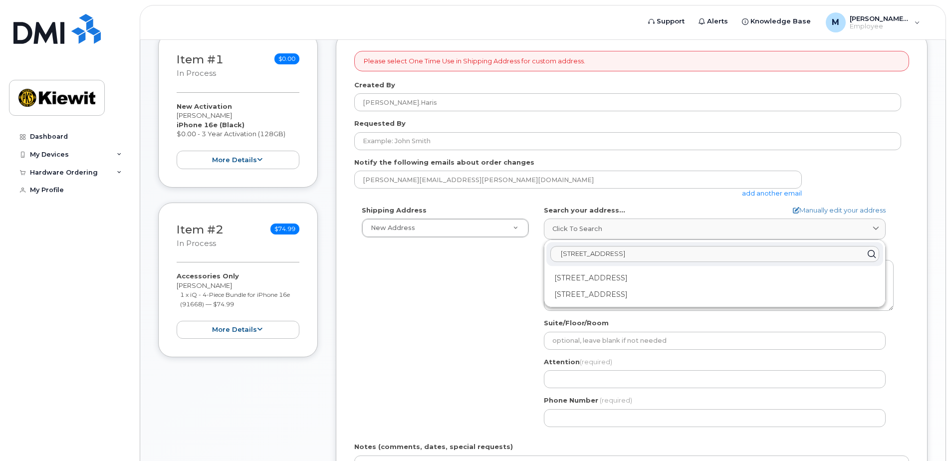
click at [625, 314] on div "AB Search your address... Manually edit your address Click to search 8902 125 S…" at bounding box center [719, 320] width 365 height 229
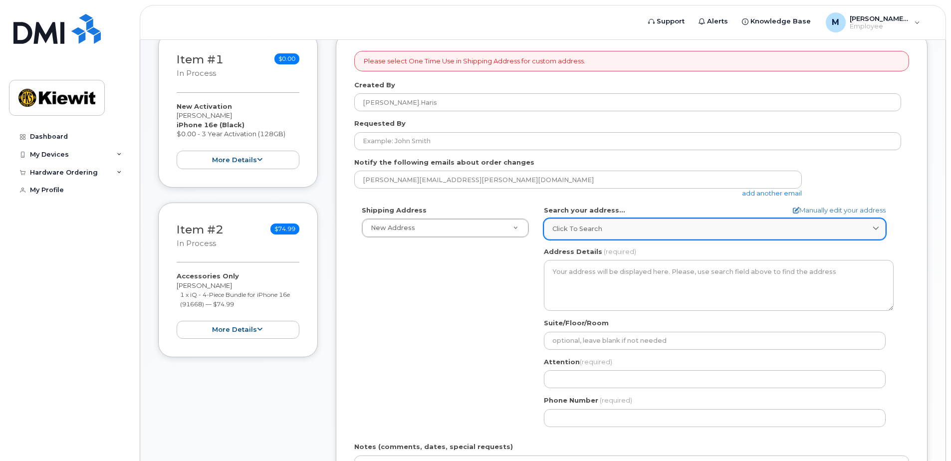
click at [605, 232] on div "Click to search" at bounding box center [714, 228] width 325 height 9
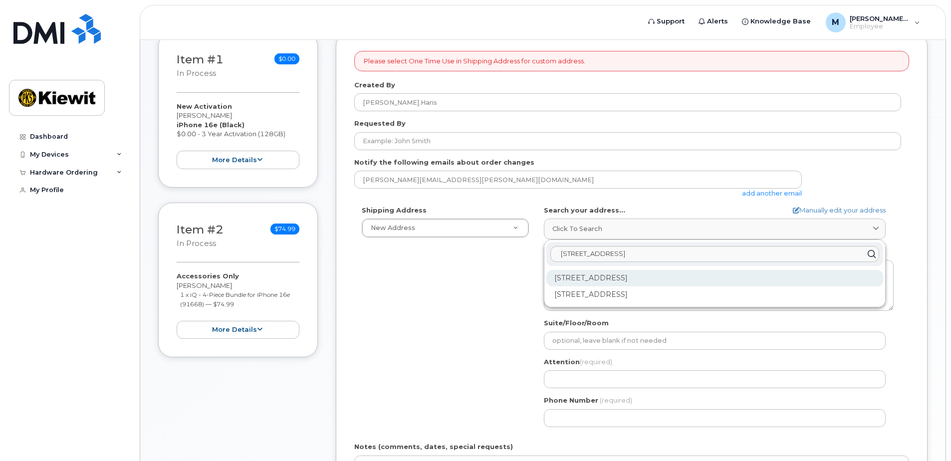
click at [605, 278] on div "8805 125 St Fort Saskatchewan AB T8L 0Y7" at bounding box center [714, 278] width 337 height 16
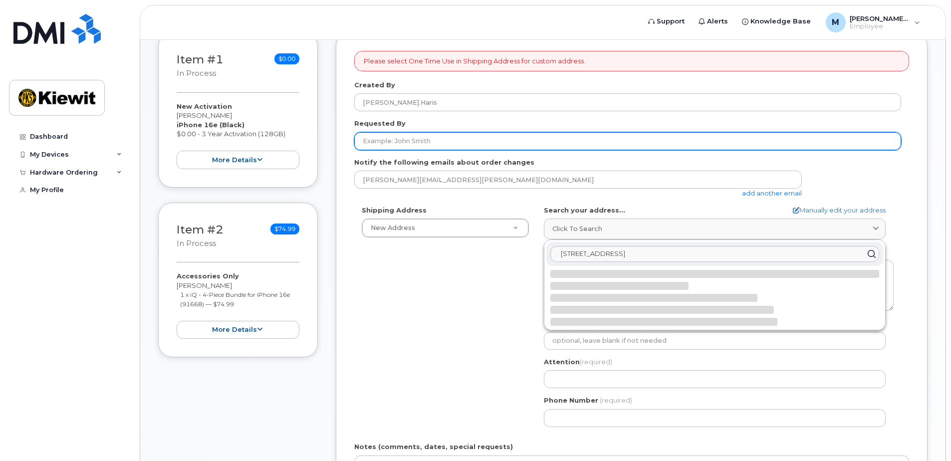
select select
type textarea "8805 125 St FORT SASKATCHEWAN AB T8L 0Y7 CANADA"
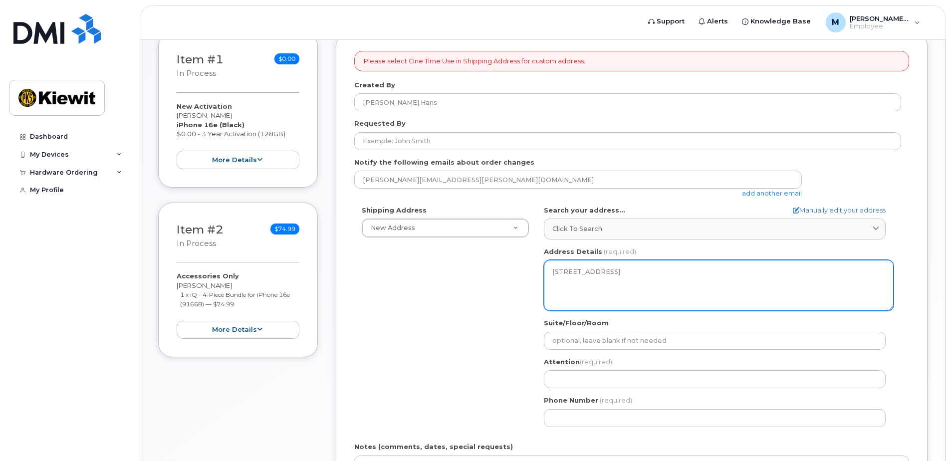
drag, startPoint x: 596, startPoint y: 289, endPoint x: 550, endPoint y: 272, distance: 49.1
click at [550, 272] on textarea "8805 125 St FORT SASKATCHEWAN AB T8L 0Y7 CANADA" at bounding box center [719, 285] width 350 height 51
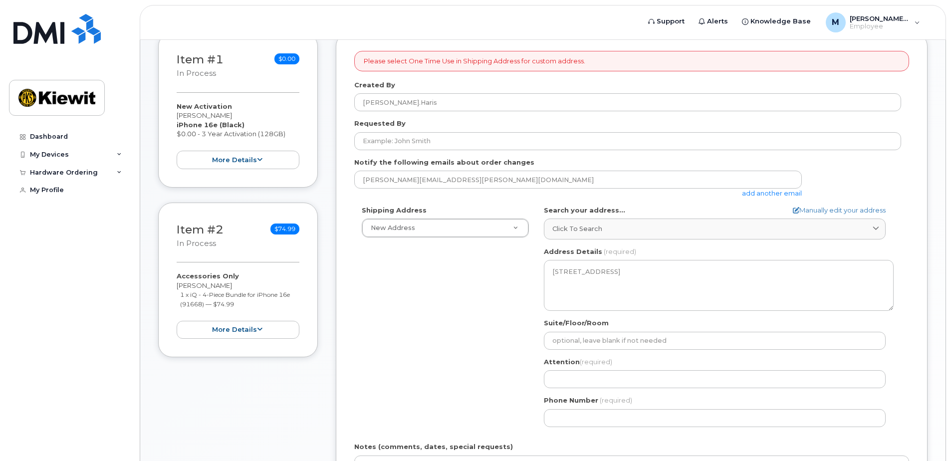
drag, startPoint x: 549, startPoint y: 271, endPoint x: 514, endPoint y: 289, distance: 40.2
click at [514, 289] on div "Shipping Address New Address New Address Beaver Marine Limited Cahill-Ganotec, …" at bounding box center [627, 320] width 547 height 229
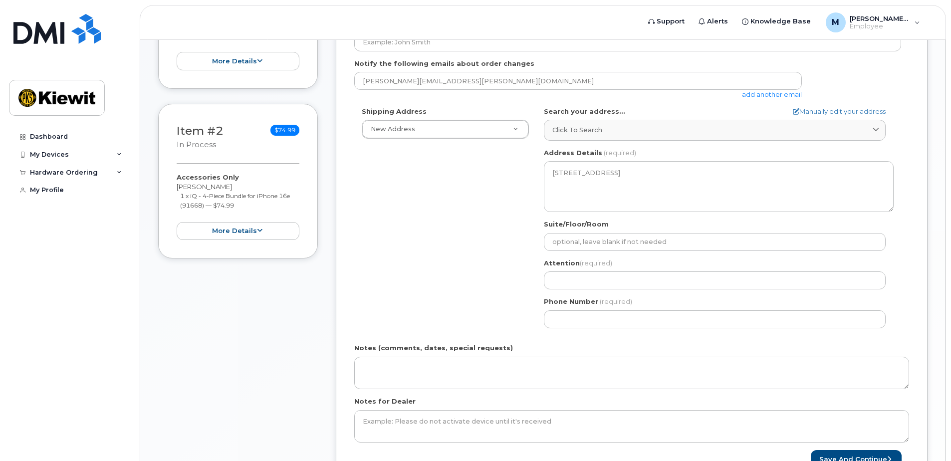
scroll to position [299, 0]
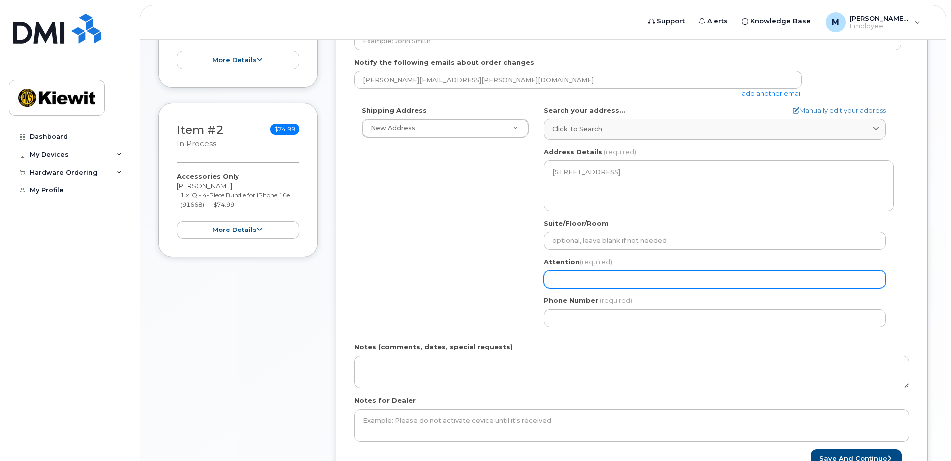
click at [597, 281] on input "Attention (required)" at bounding box center [715, 280] width 342 height 18
select select
type input "M"
select select
type input "Mu"
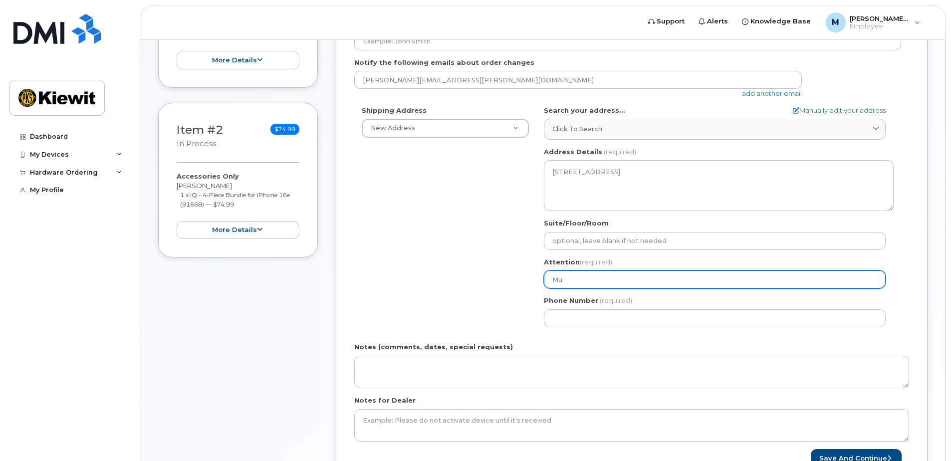
select select
type input "Muh"
select select
type input "Muha"
select select
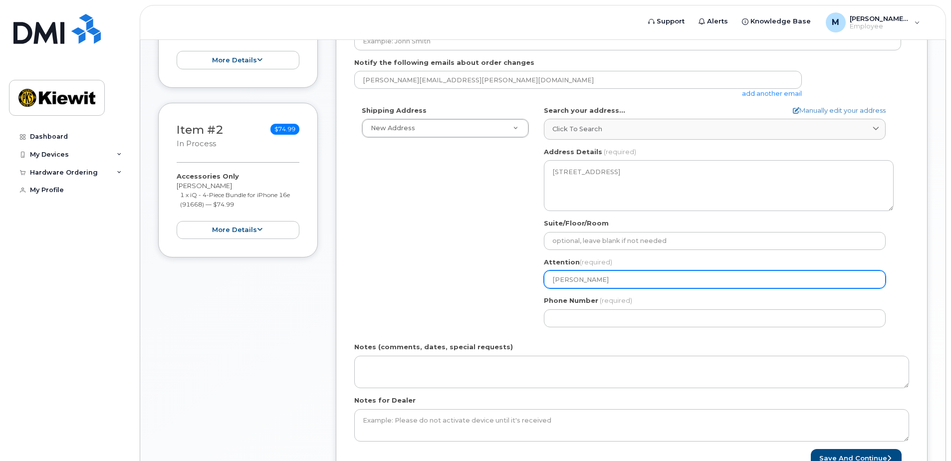
type input "Muham"
select select
type input "Muhamm"
select select
type input "Muhamma"
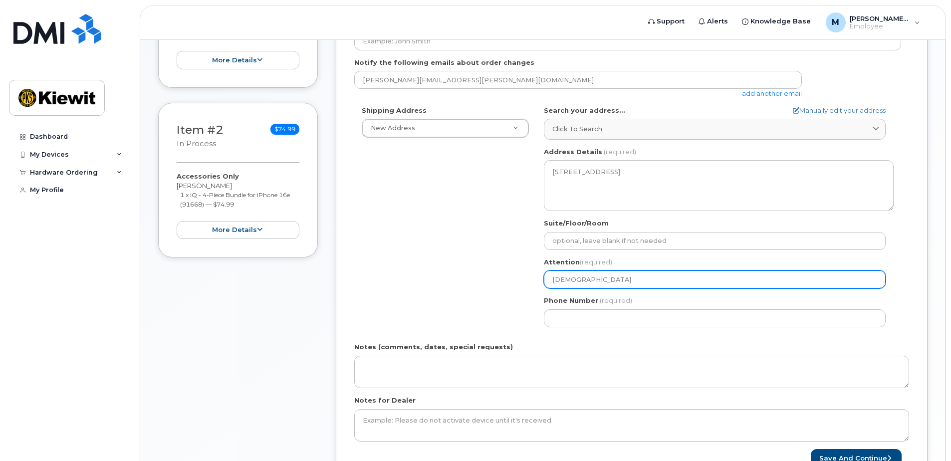
select select
type input "Muhammad"
select select
type input "Muhammad H"
select select
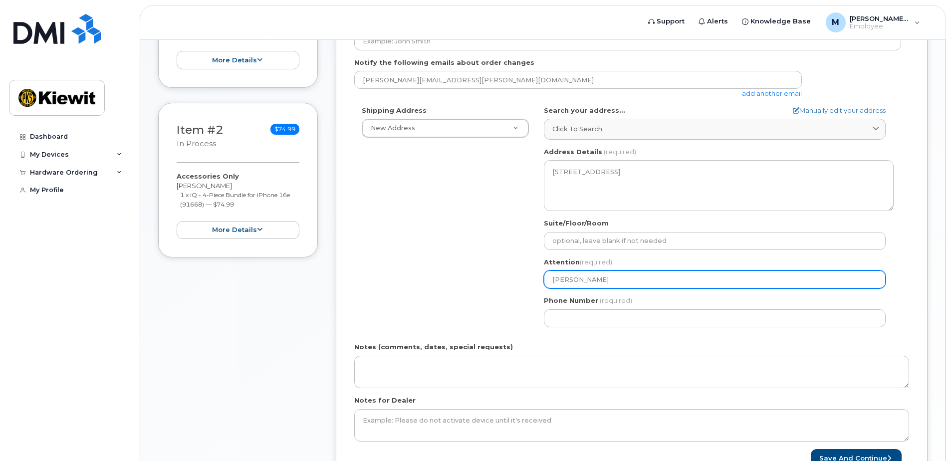
type input "Muhammad Ha"
select select
type input "Muhammad Har"
select select
type input "Muhammad Hari"
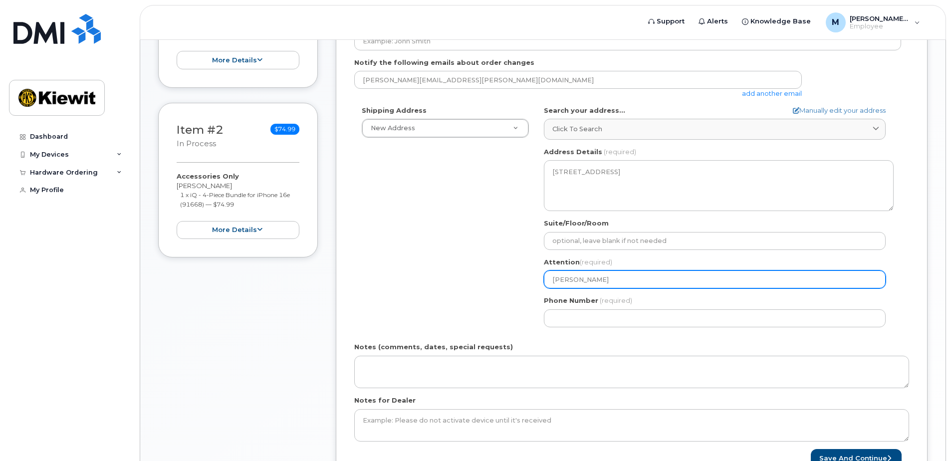
select select
type input "[PERSON_NAME]"
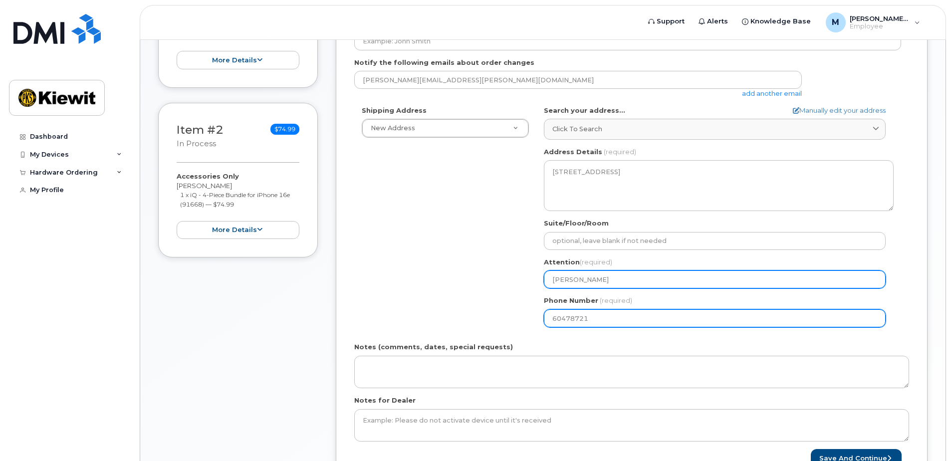
type input "604787216"
select select
type input "6047872165"
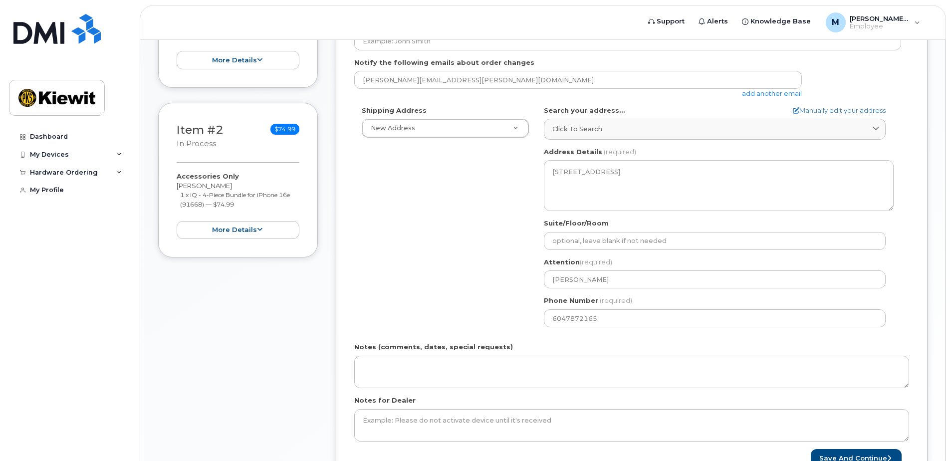
click at [392, 353] on div "Notes (comments, dates, special requests)" at bounding box center [631, 365] width 555 height 46
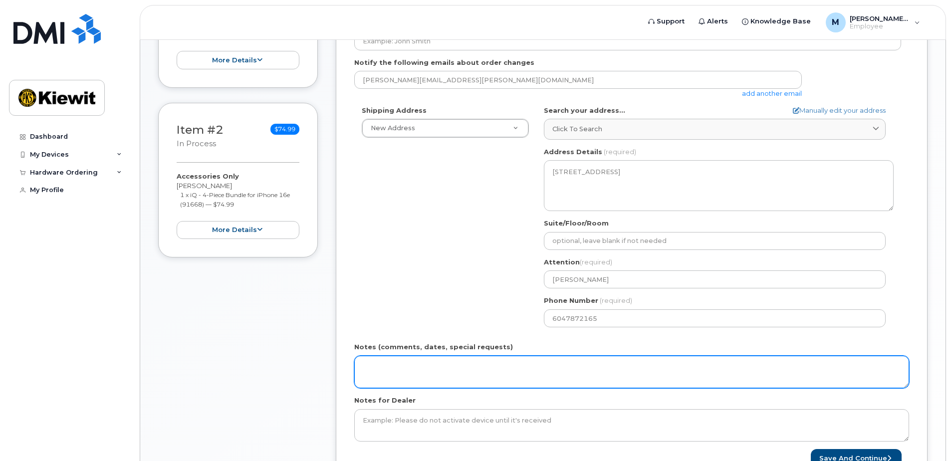
click at [390, 359] on textarea "Notes (comments, dates, special requests)" at bounding box center [631, 372] width 555 height 33
paste textarea "Dow Chemical East Gate 8902 125 ST Fort Saskatchewan, AB, T8L 4C1"
type textarea "Dow Chemical East Gate 8902 125 ST Fort Saskatchewan, AB, T8L 4C1 Call when at …"
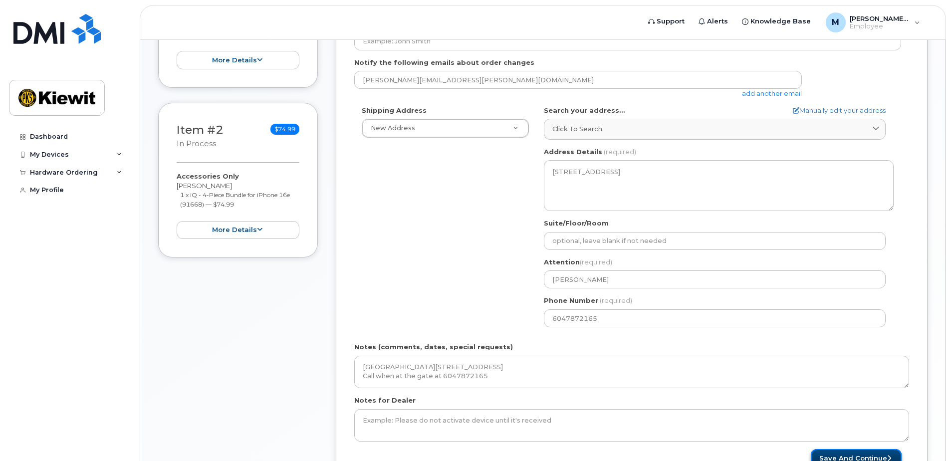
click at [872, 456] on button "Save and Continue" at bounding box center [856, 458] width 91 height 18
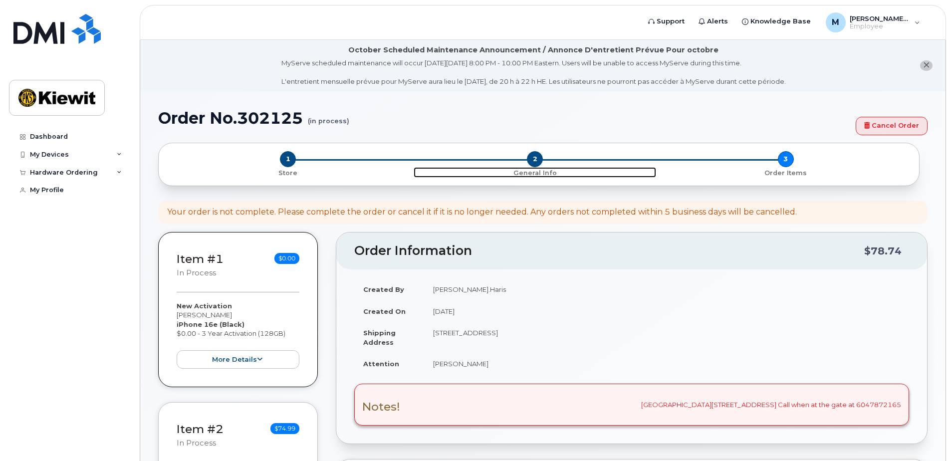
click at [536, 157] on span "2" at bounding box center [535, 159] width 16 height 16
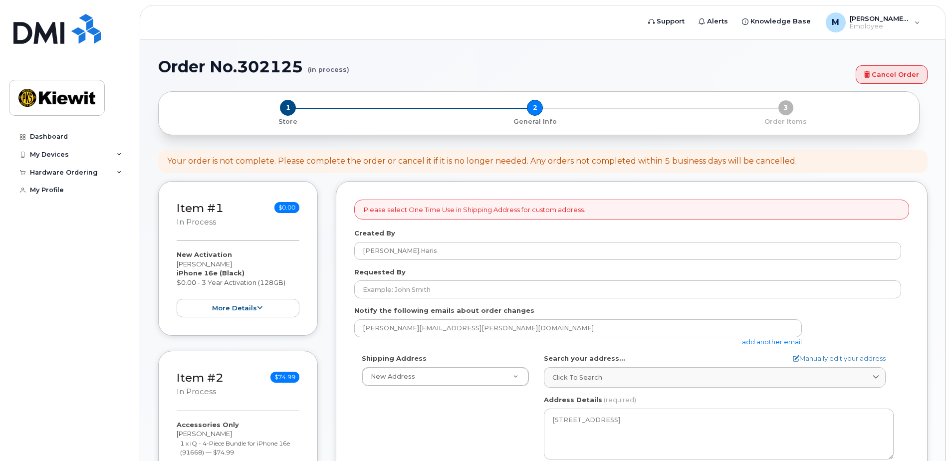
select select
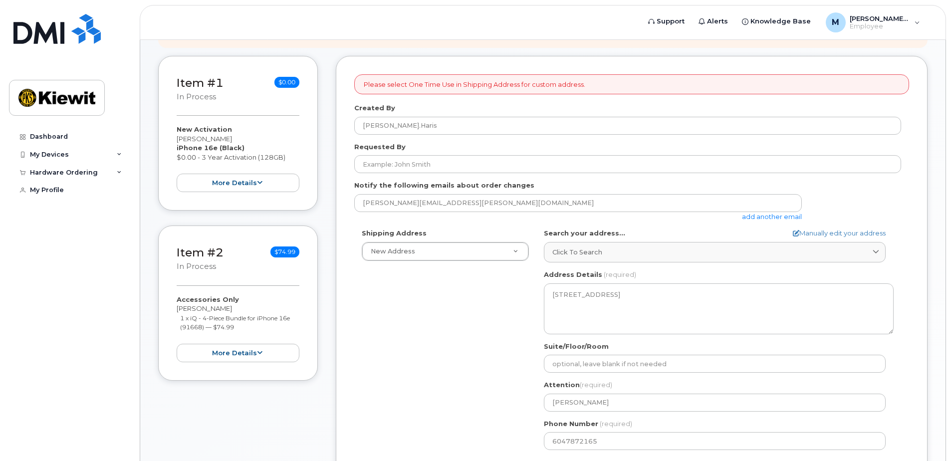
scroll to position [201, 0]
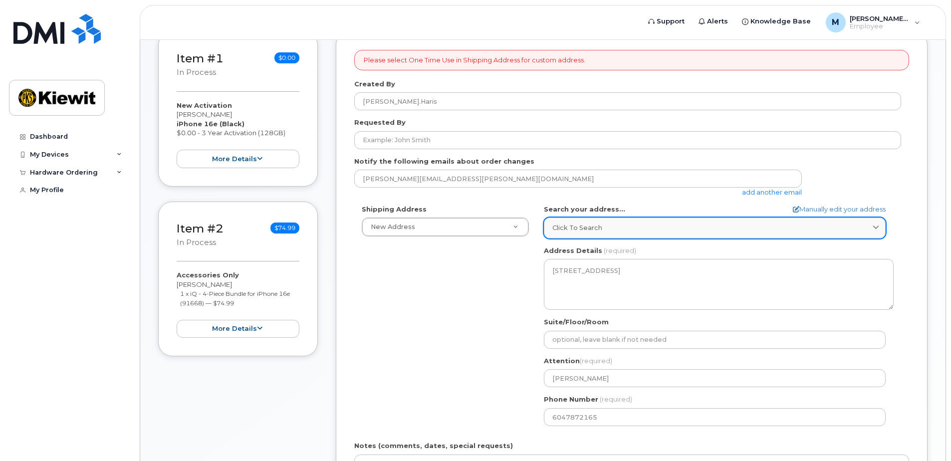
click at [725, 224] on div "Click to search" at bounding box center [714, 227] width 325 height 9
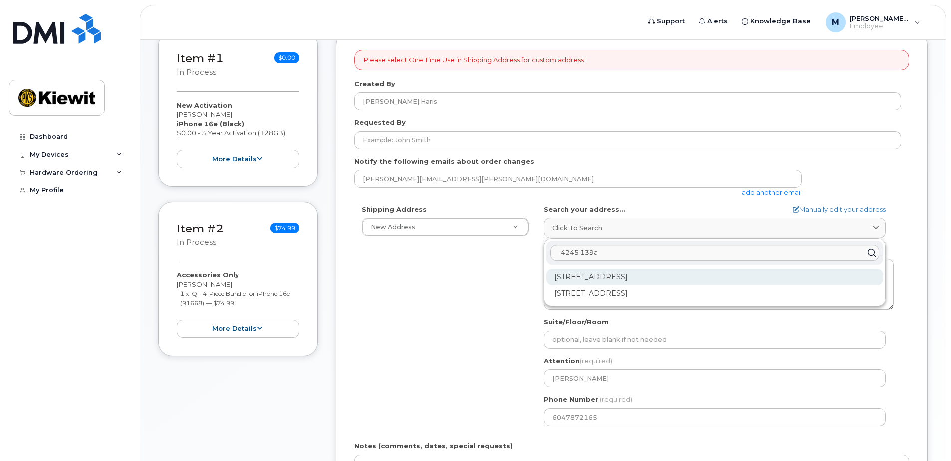
click at [704, 277] on div "[STREET_ADDRESS]" at bounding box center [714, 277] width 337 height 16
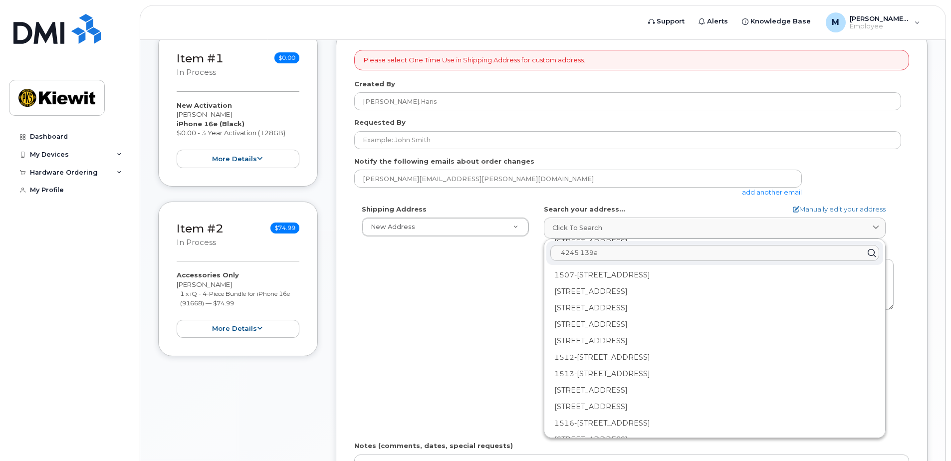
scroll to position [1498, 0]
click at [562, 251] on input "4245 139a" at bounding box center [714, 253] width 329 height 16
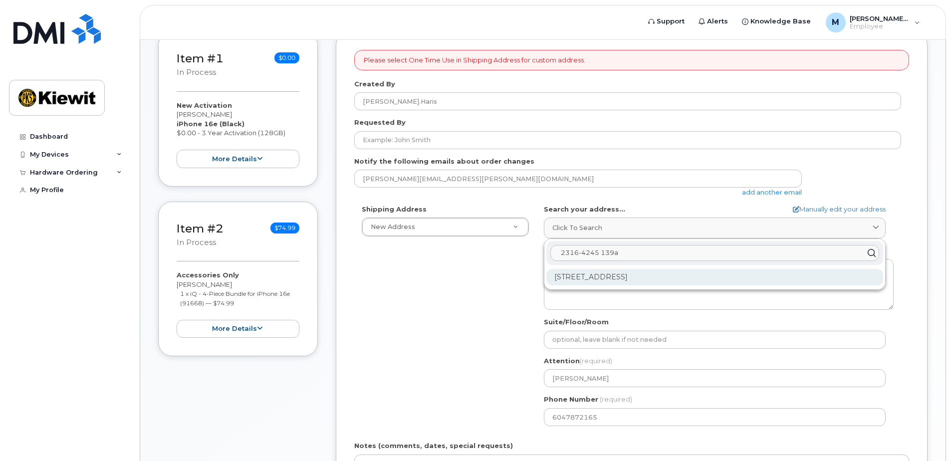
type input "2316-4245 139a"
click at [595, 278] on div "[STREET_ADDRESS]" at bounding box center [714, 277] width 337 height 16
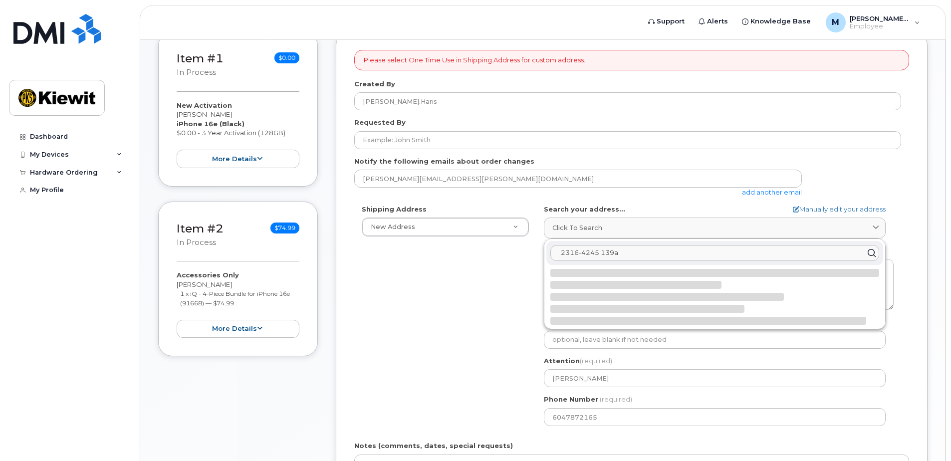
select select
type textarea "[STREET_ADDRESS]"
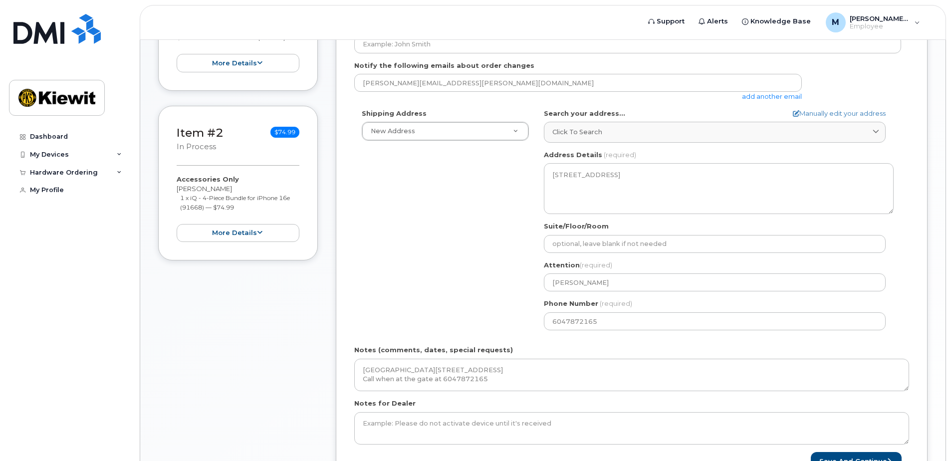
scroll to position [300, 0]
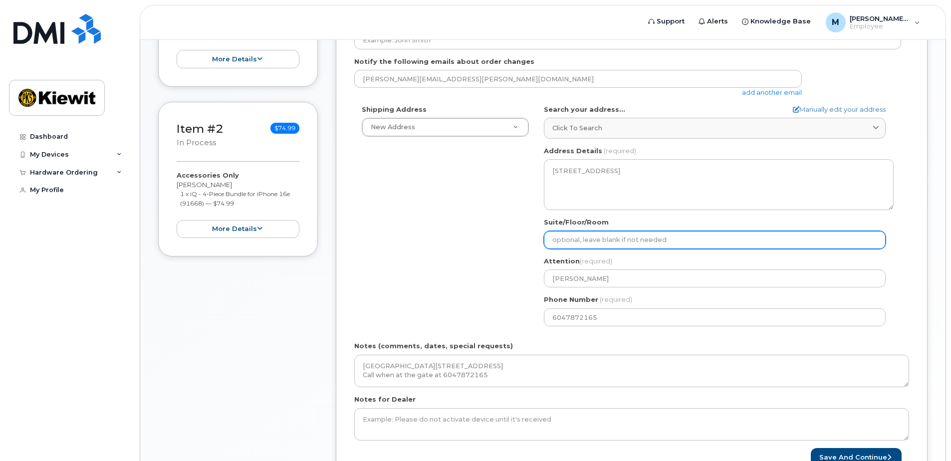
click at [613, 239] on input "Suite/Floor/Room" at bounding box center [715, 240] width 342 height 18
select select
type input "3"
select select
type input "31"
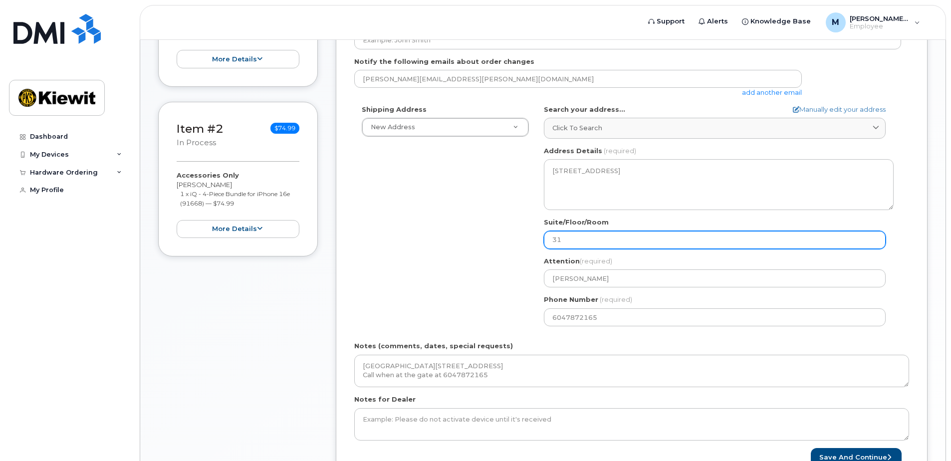
select select
type input "316"
select select
type input "316/"
select select
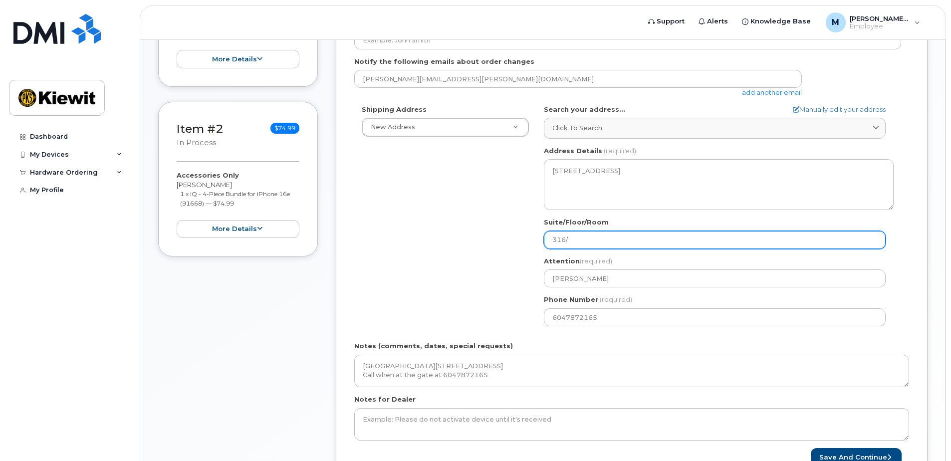
type input "316/3"
select select
type input "316/3r"
select select
type input "316/3rd"
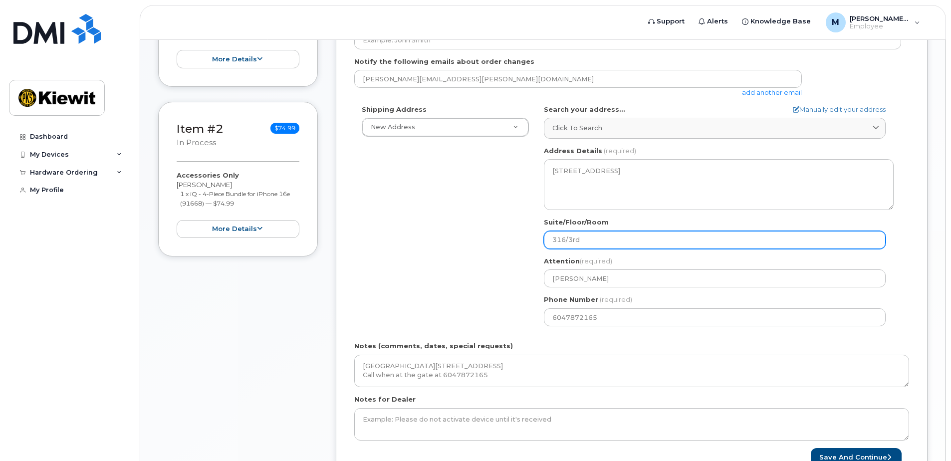
select select
type input "316/3rd/"
select select
type input "316/3rd"
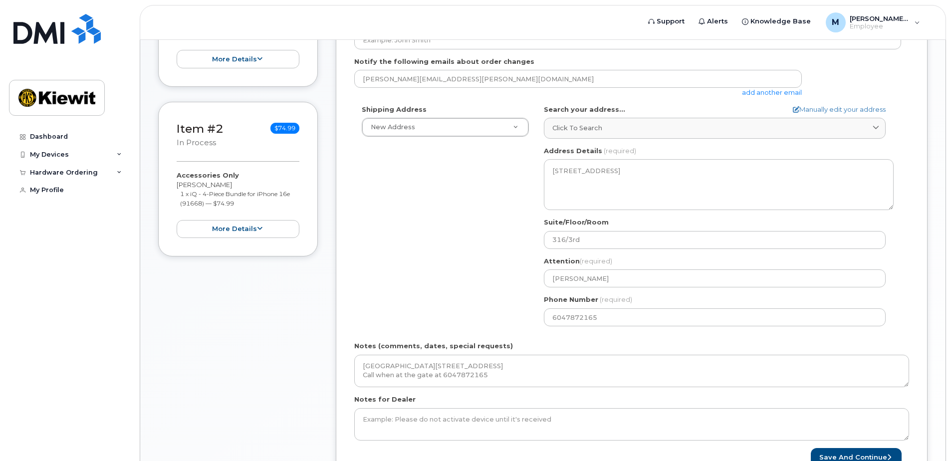
click at [458, 287] on div "Shipping Address New Address New Address [STREET_ADDRESS] Marine Limited [GEOGR…" at bounding box center [627, 219] width 547 height 229
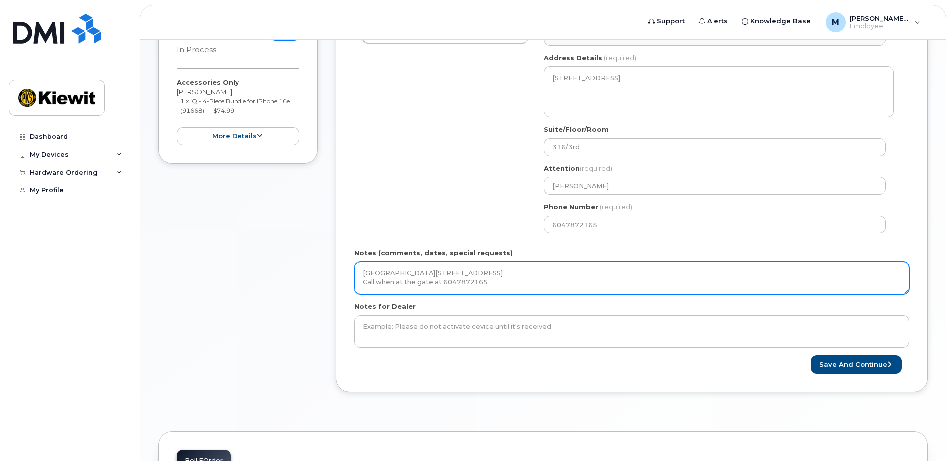
scroll to position [400, 0]
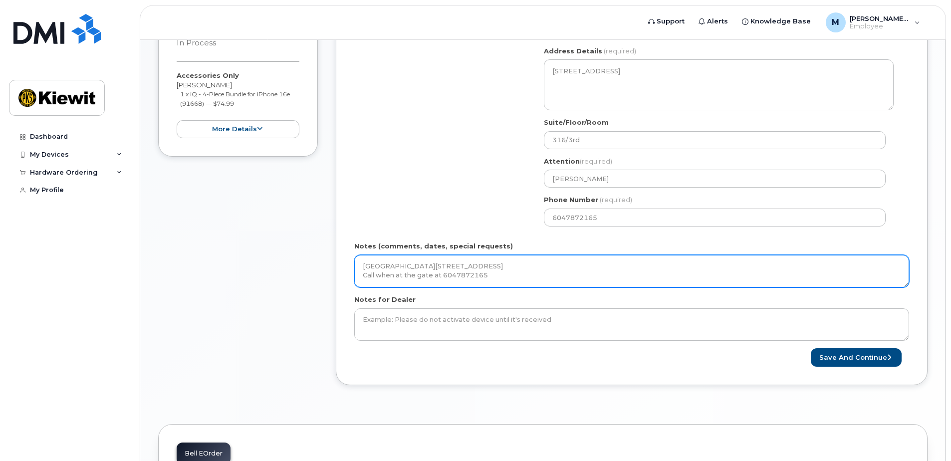
click at [526, 274] on textarea "[GEOGRAPHIC_DATA][STREET_ADDRESS] Call when at the gate at 6047872165" at bounding box center [631, 271] width 555 height 33
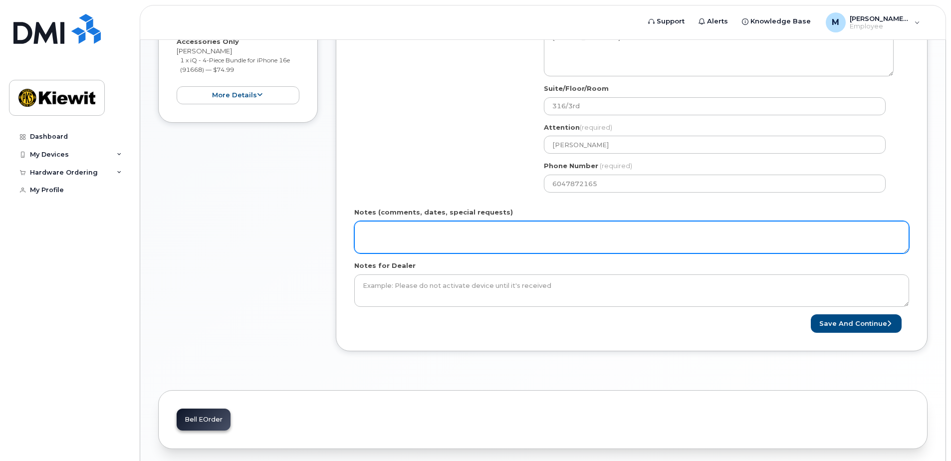
scroll to position [450, 0]
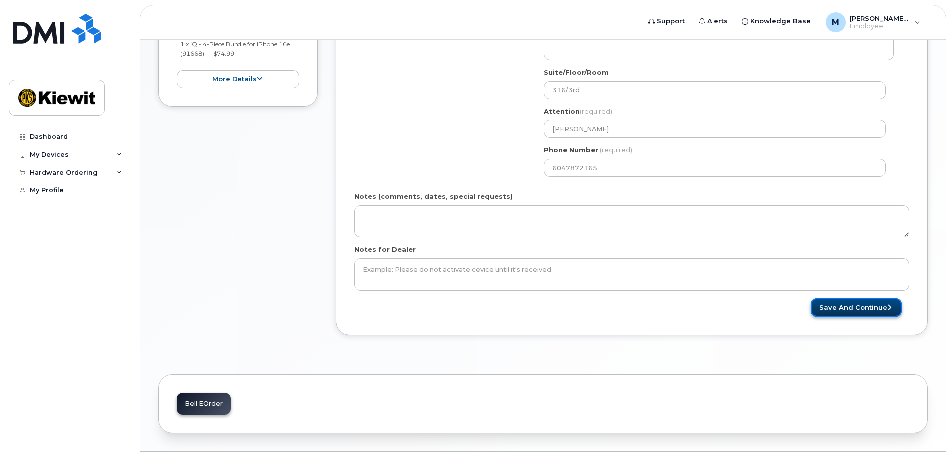
click at [859, 311] on button "Save and Continue" at bounding box center [856, 307] width 91 height 18
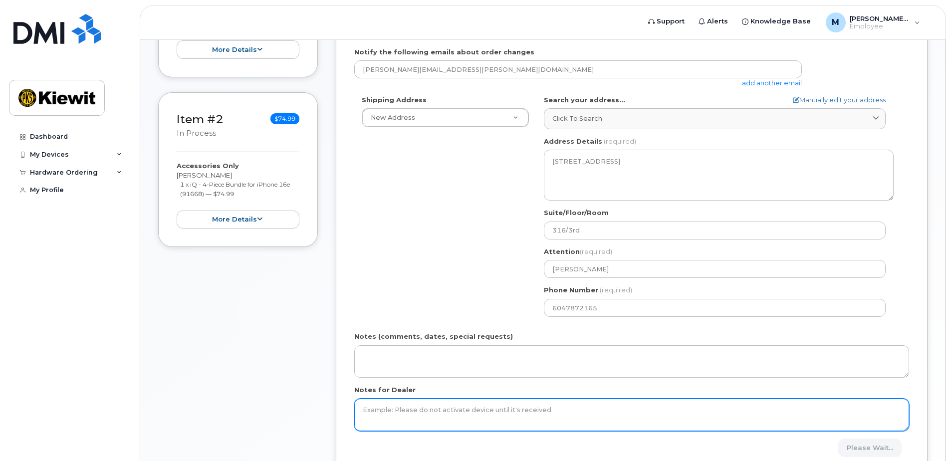
scroll to position [472, 0]
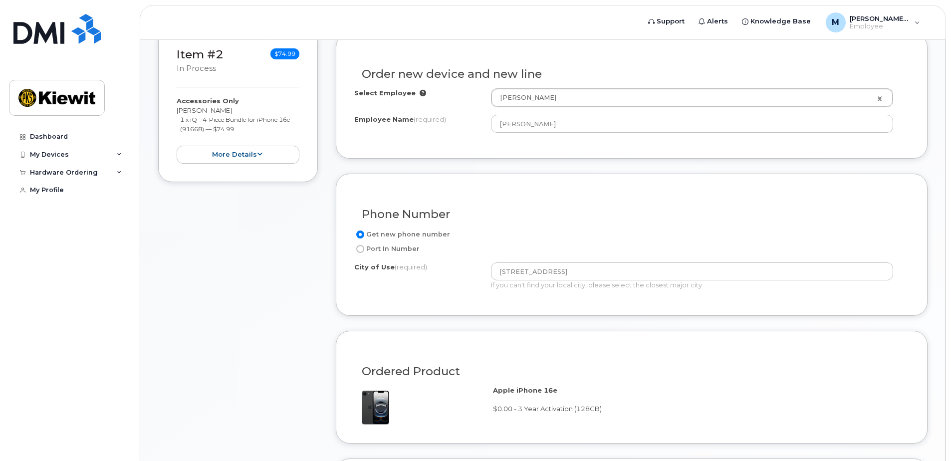
scroll to position [401, 0]
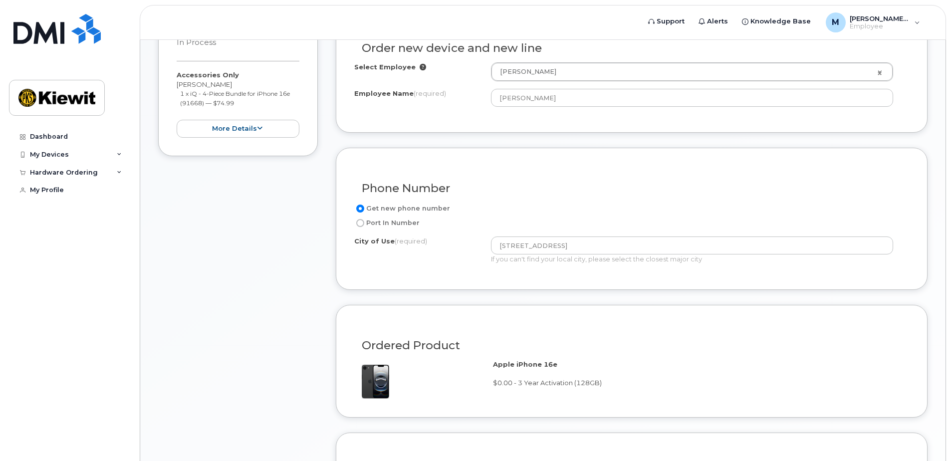
click at [358, 224] on input "Port In Number" at bounding box center [360, 223] width 8 height 8
radio input "true"
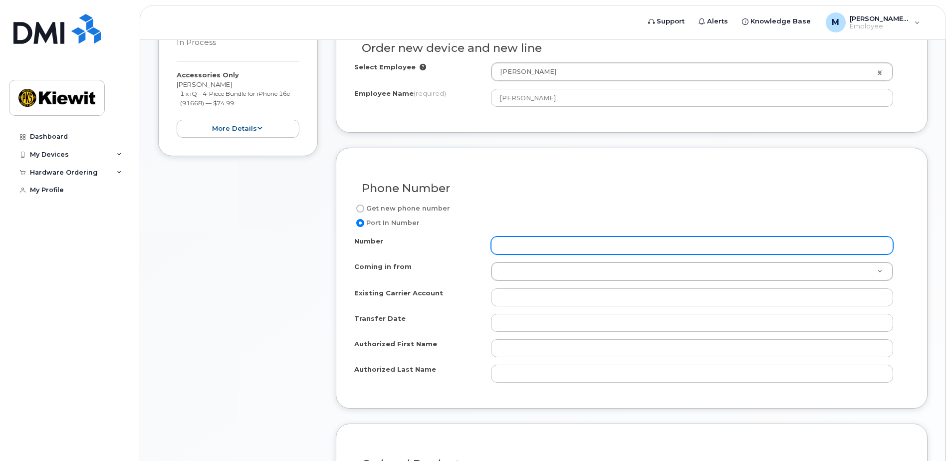
click at [534, 242] on input "Number" at bounding box center [692, 246] width 402 height 18
type input "6047872165"
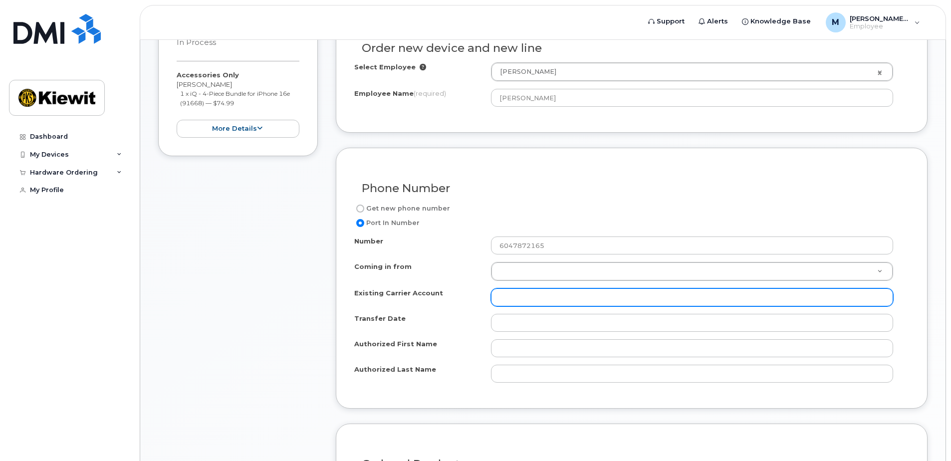
click at [533, 304] on input "Existing Carrier Account" at bounding box center [692, 297] width 402 height 18
type input "Bell"
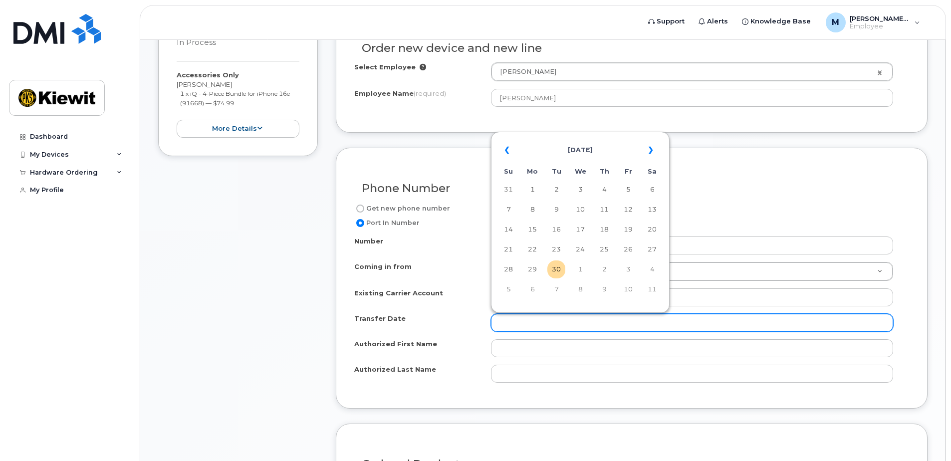
click at [578, 325] on input "Transfer Date" at bounding box center [692, 323] width 402 height 18
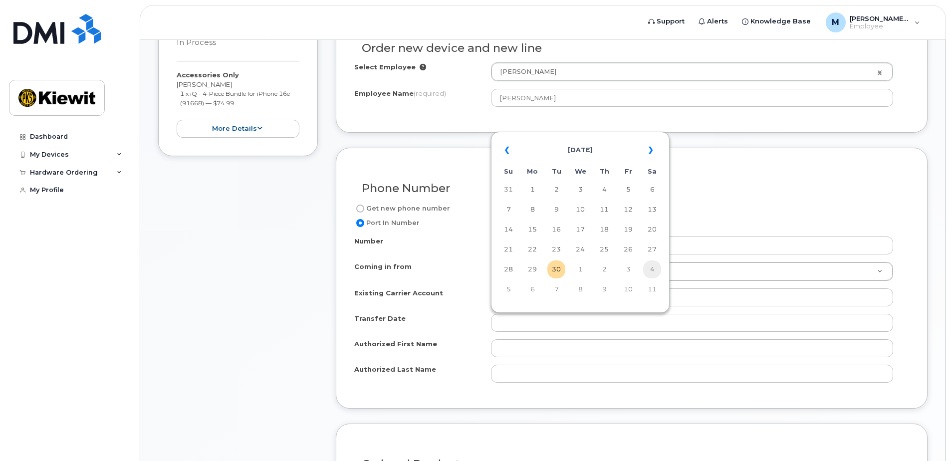
click at [653, 266] on td "4" at bounding box center [652, 270] width 18 height 18
type input "2025-10-04"
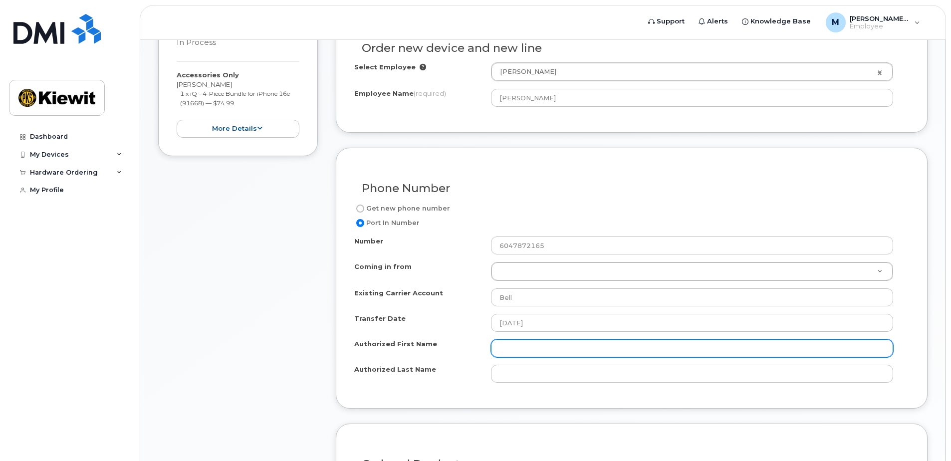
scroll to position [451, 0]
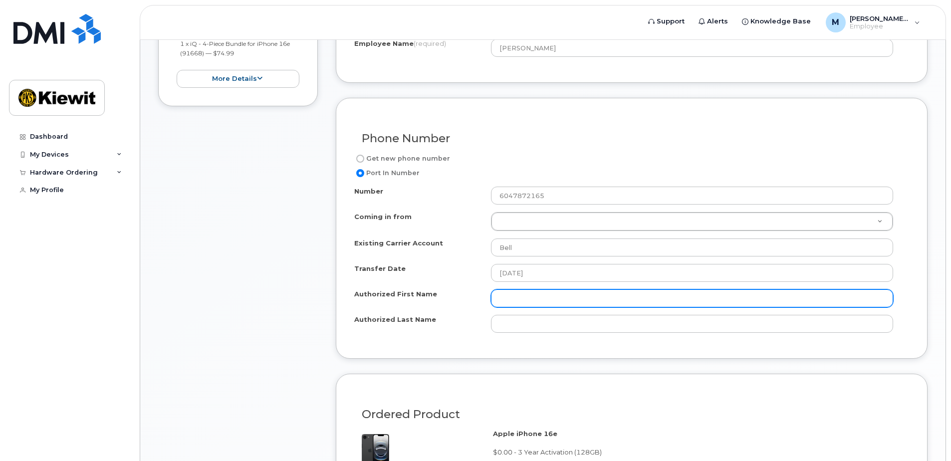
click at [520, 296] on input "Authorized First Name" at bounding box center [692, 298] width 402 height 18
type input "[PERSON_NAME]"
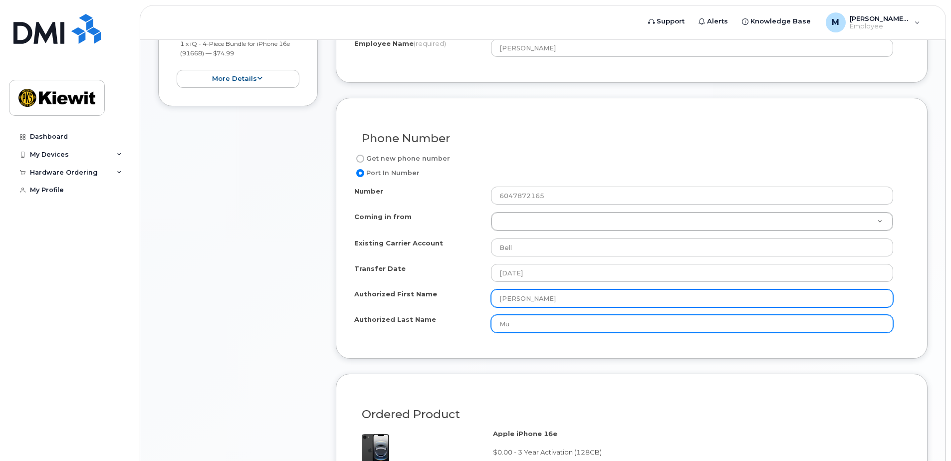
type input "M"
type input "Haris"
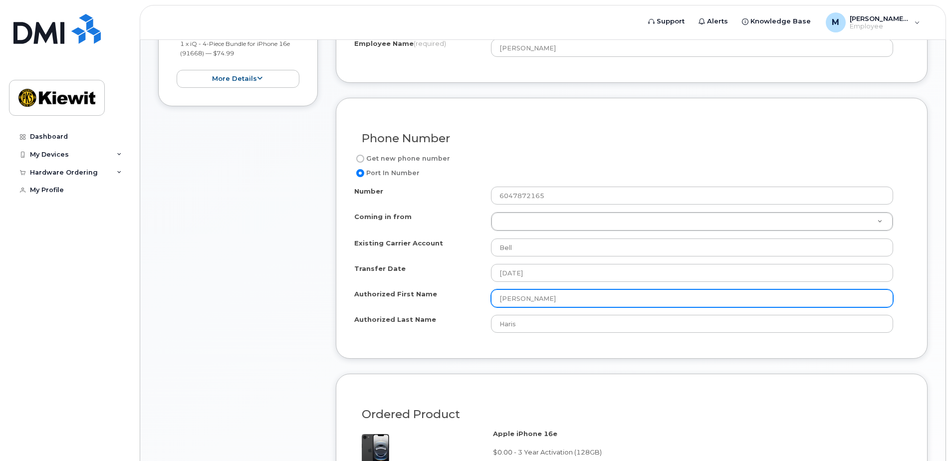
click at [565, 297] on input "[PERSON_NAME]" at bounding box center [692, 298] width 402 height 18
type input "Muhammad"
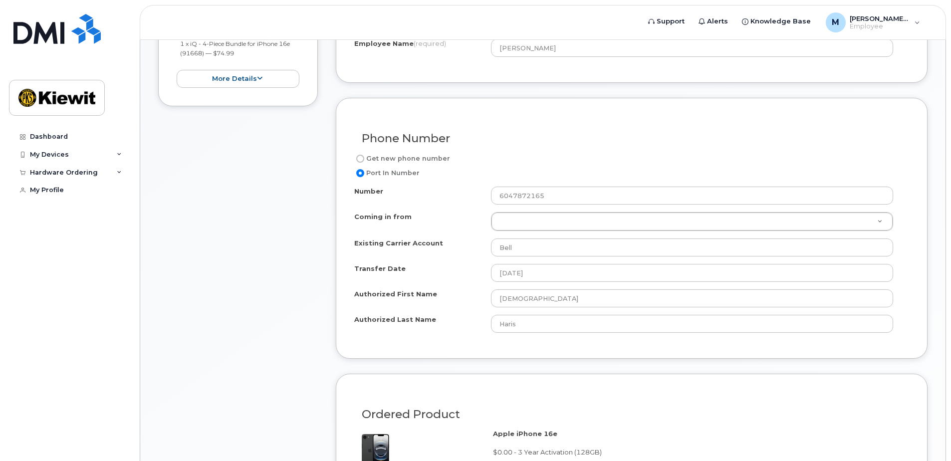
click at [472, 278] on div "Transfer Date 2025-10-04" at bounding box center [627, 273] width 547 height 18
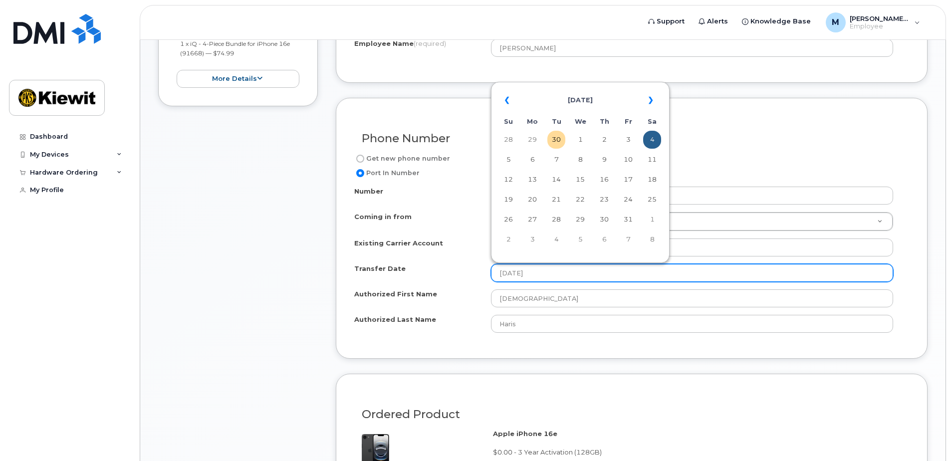
click at [529, 268] on input "2025-10-04" at bounding box center [692, 273] width 402 height 18
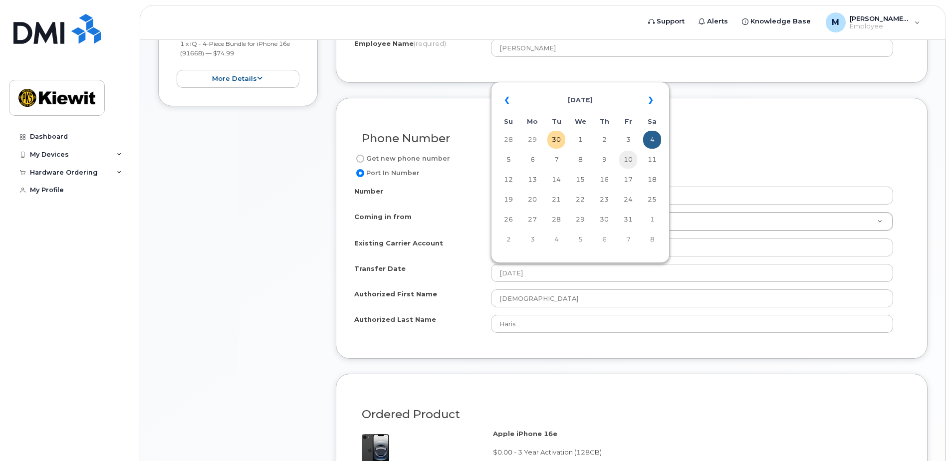
click at [632, 161] on td "10" at bounding box center [628, 160] width 18 height 18
type input "2025-10-10"
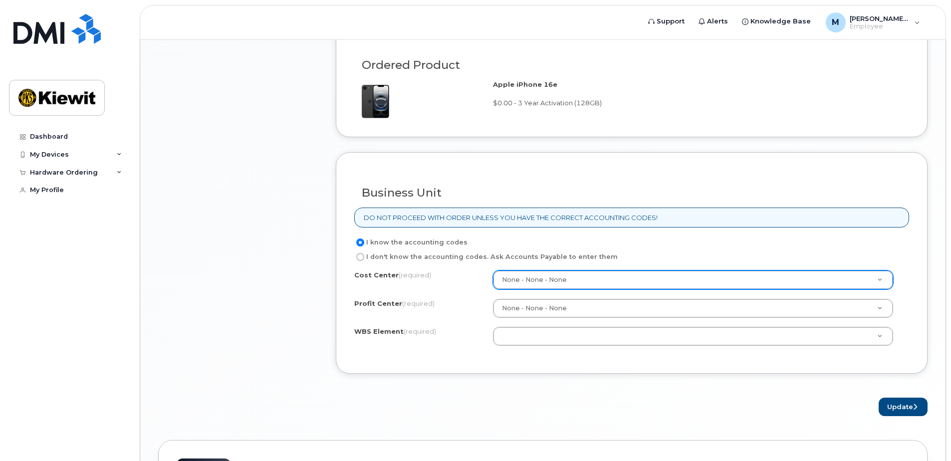
scroll to position [850, 0]
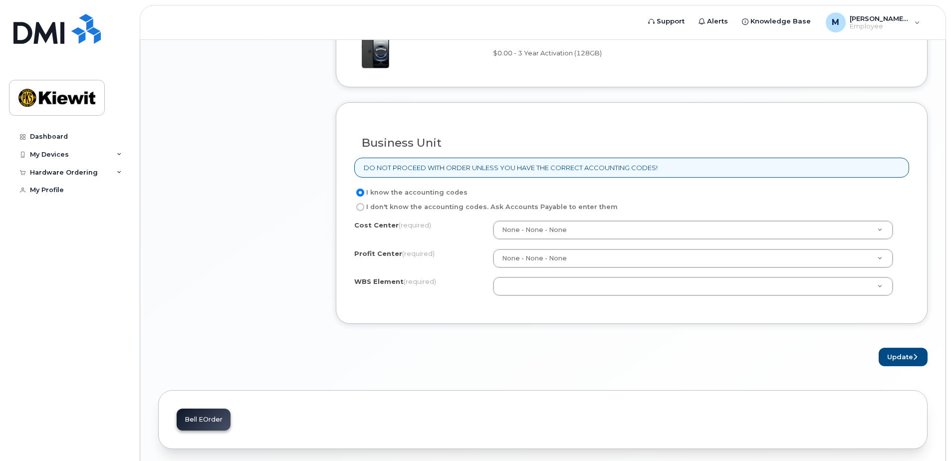
click at [471, 207] on label "I don't know the accounting codes. Ask Accounts Payable to enter them" at bounding box center [486, 207] width 264 height 12
click at [364, 207] on input "I don't know the accounting codes. Ask Accounts Payable to enter them" at bounding box center [360, 207] width 8 height 8
radio input "true"
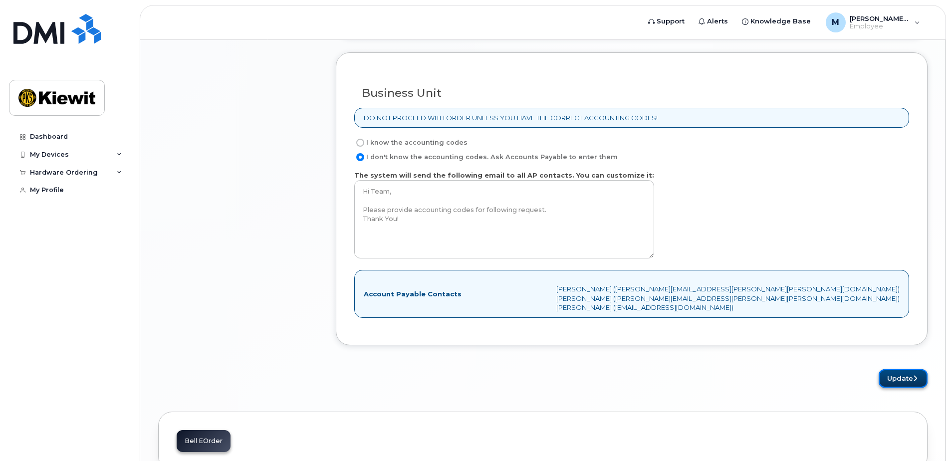
click at [892, 383] on button "Update" at bounding box center [903, 378] width 49 height 18
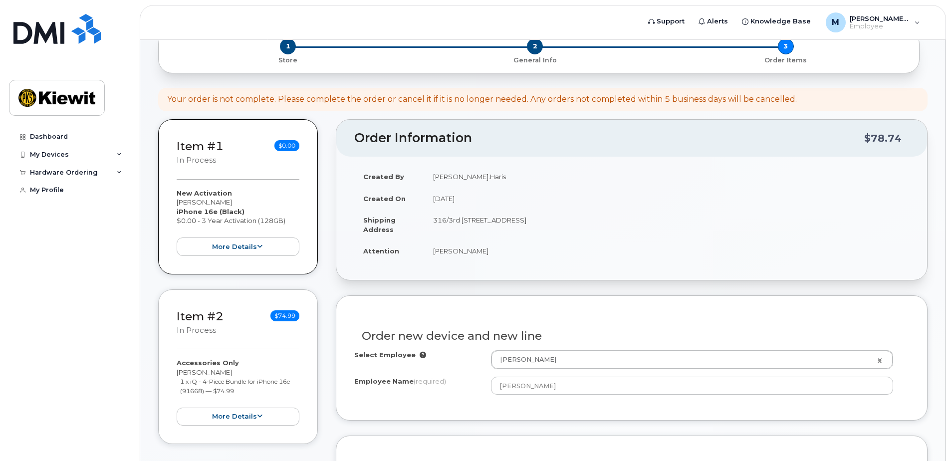
scroll to position [111, 0]
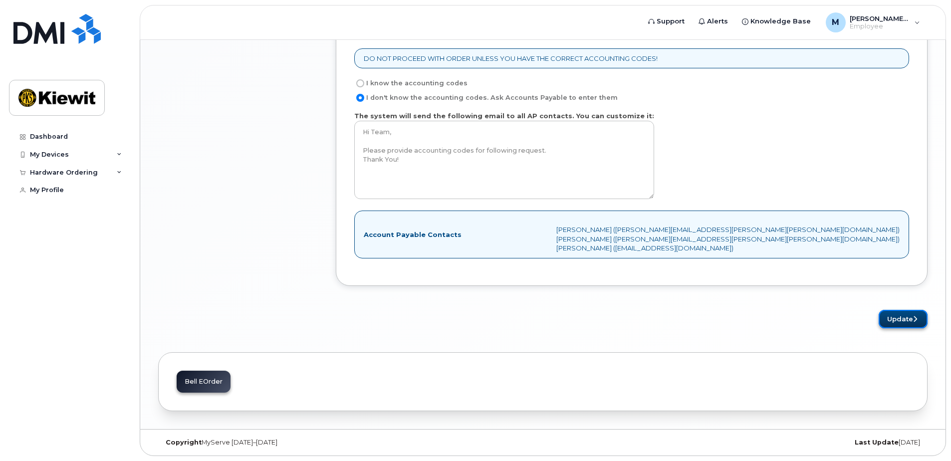
click at [890, 319] on button "Update" at bounding box center [903, 319] width 49 height 18
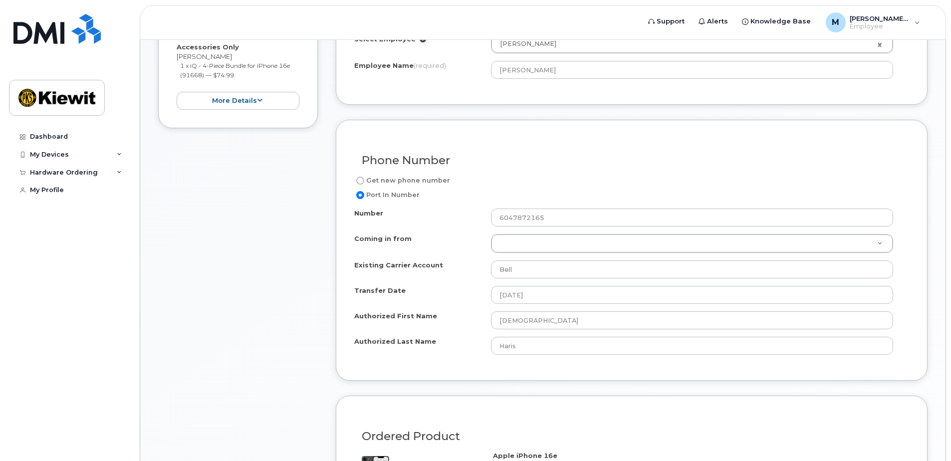
scroll to position [413, 0]
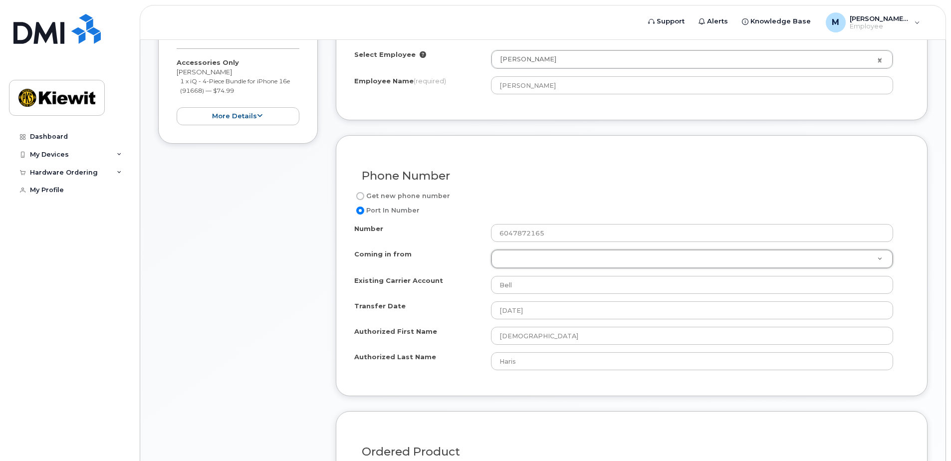
click at [458, 252] on div "Coming in from" at bounding box center [422, 256] width 137 height 13
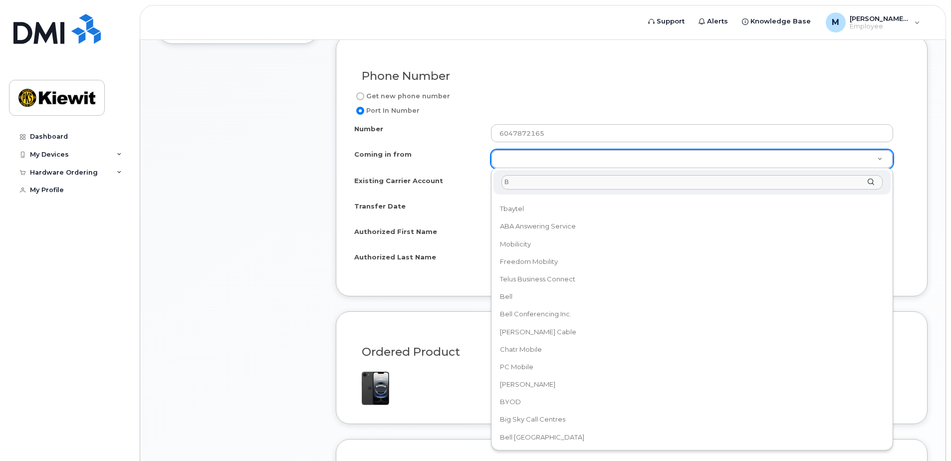
scroll to position [0, 0]
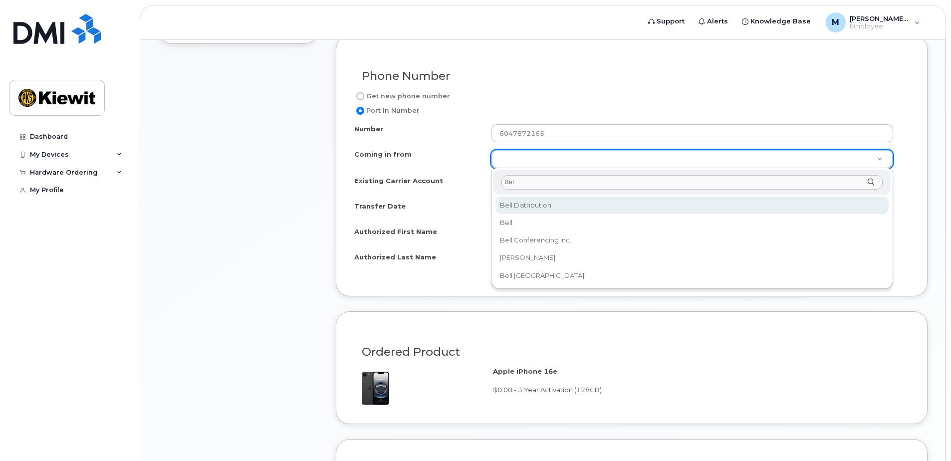
type input "Bell"
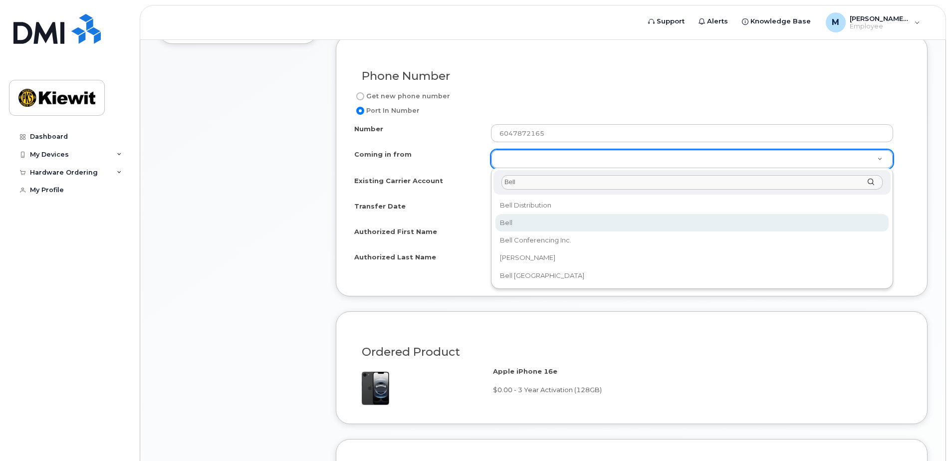
select select "Bell"
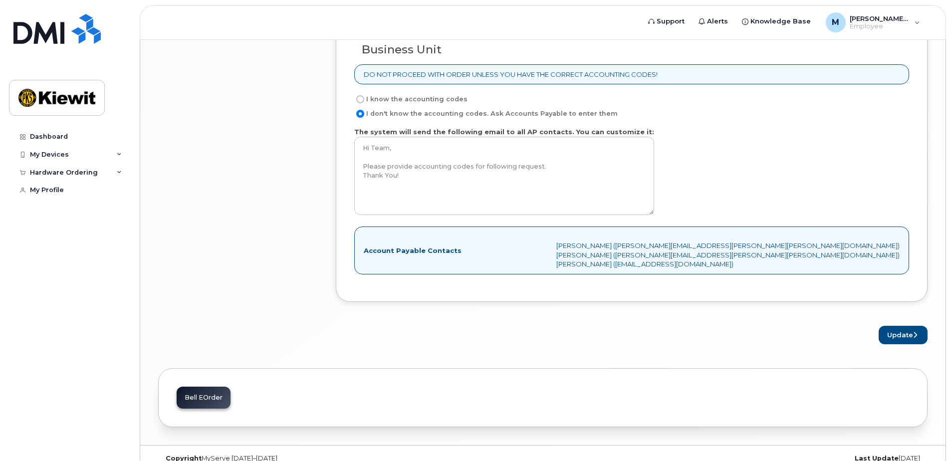
scroll to position [959, 0]
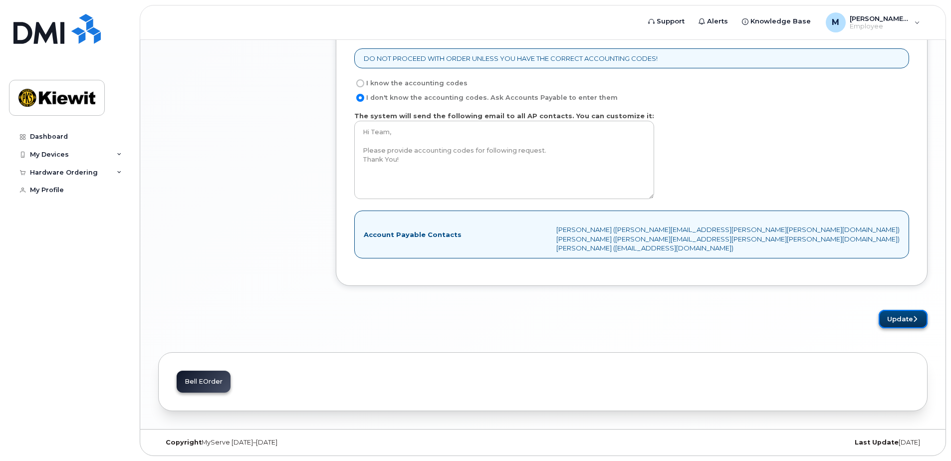
click at [905, 312] on button "Update" at bounding box center [903, 319] width 49 height 18
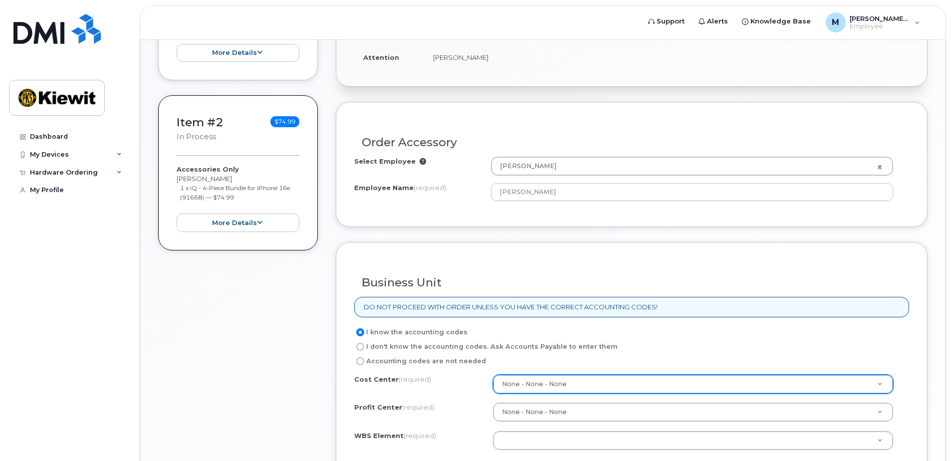
scroll to position [542, 0]
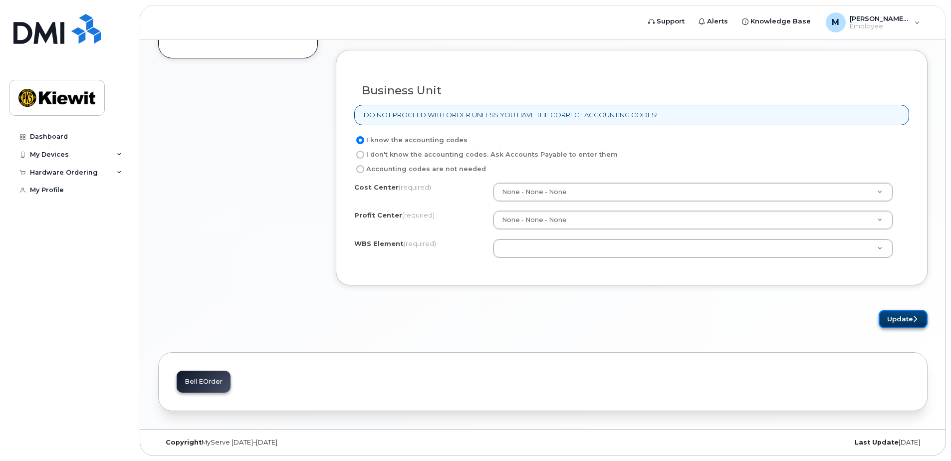
click at [894, 312] on button "Update" at bounding box center [903, 319] width 49 height 18
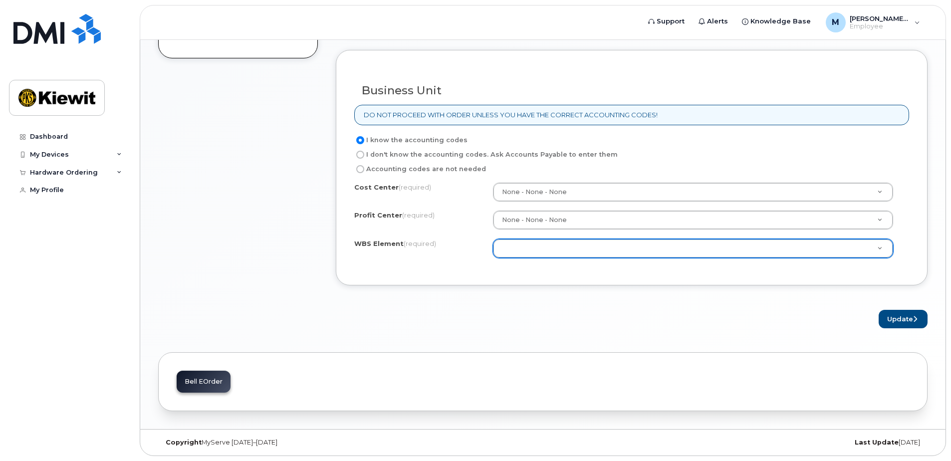
click at [410, 167] on label "Accounting codes are not needed" at bounding box center [420, 169] width 132 height 12
click at [364, 167] on input "Accounting codes are not needed" at bounding box center [360, 169] width 8 height 8
radio input "true"
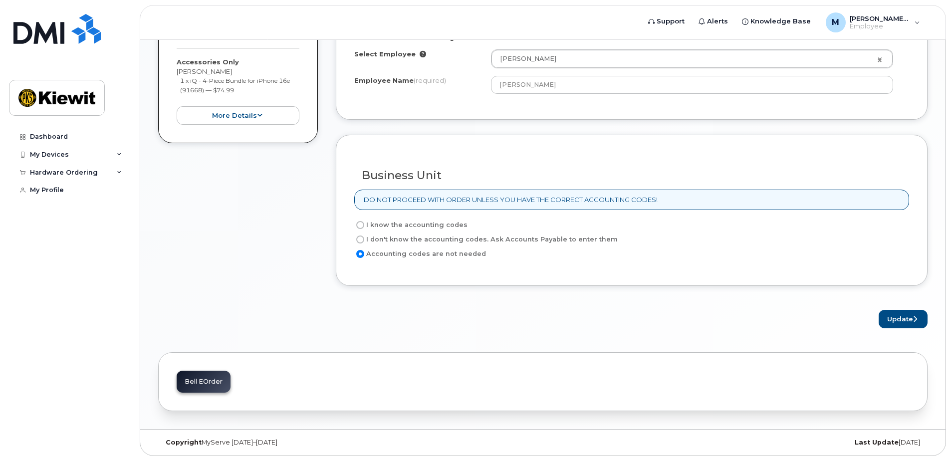
scroll to position [457, 0]
click at [454, 235] on label "I don't know the accounting codes. Ask Accounts Payable to enter them" at bounding box center [486, 240] width 264 height 12
click at [364, 236] on input "I don't know the accounting codes. Ask Accounts Payable to enter them" at bounding box center [360, 240] width 8 height 8
radio input "true"
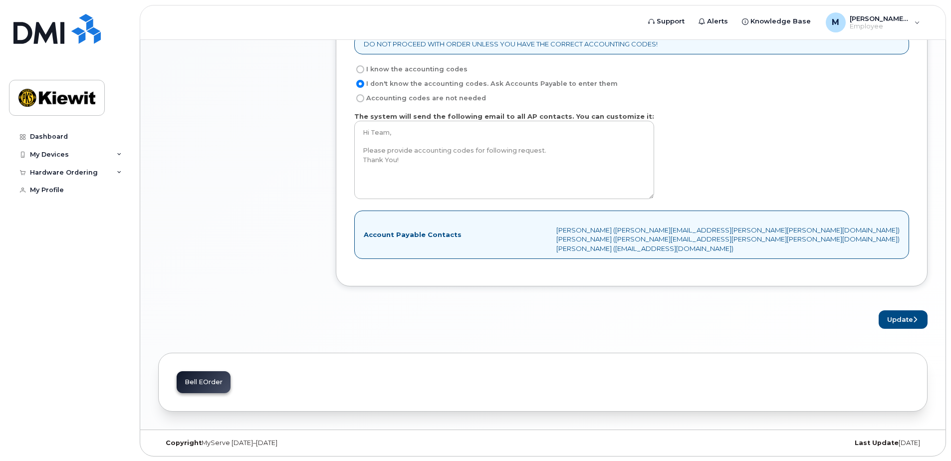
scroll to position [613, 0]
click at [912, 323] on button "Update" at bounding box center [903, 319] width 49 height 18
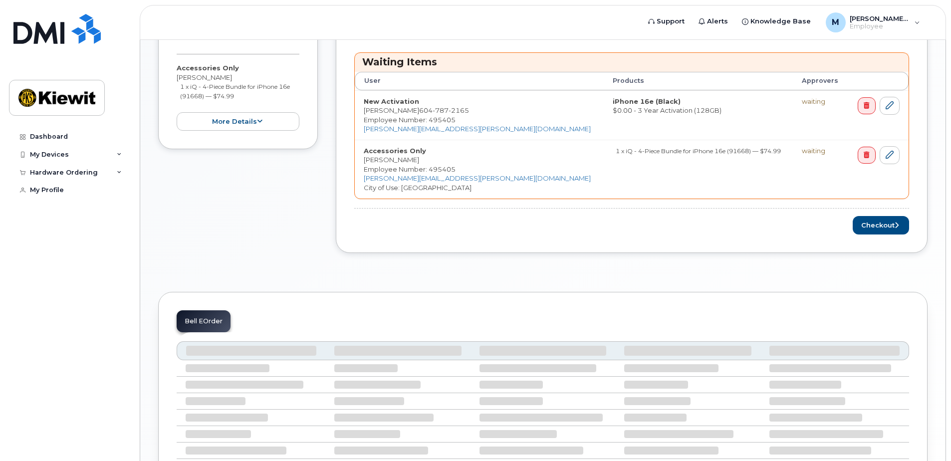
scroll to position [390, 0]
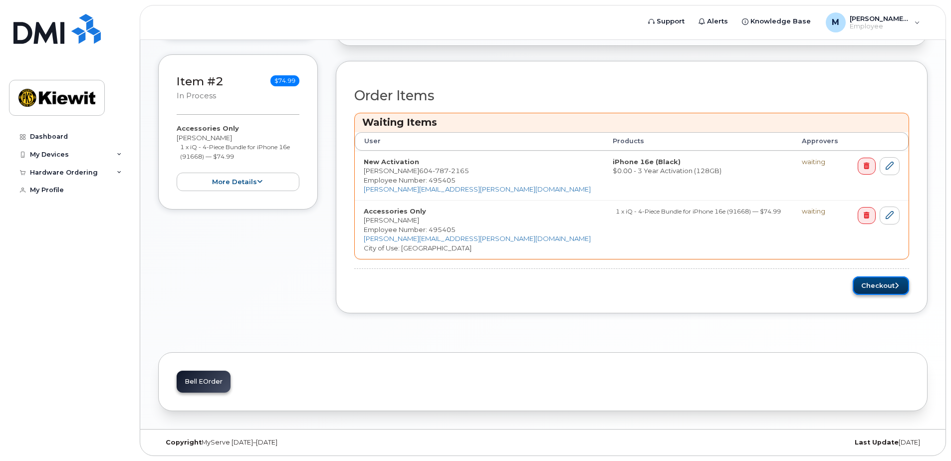
click at [886, 293] on button "Checkout" at bounding box center [881, 285] width 56 height 18
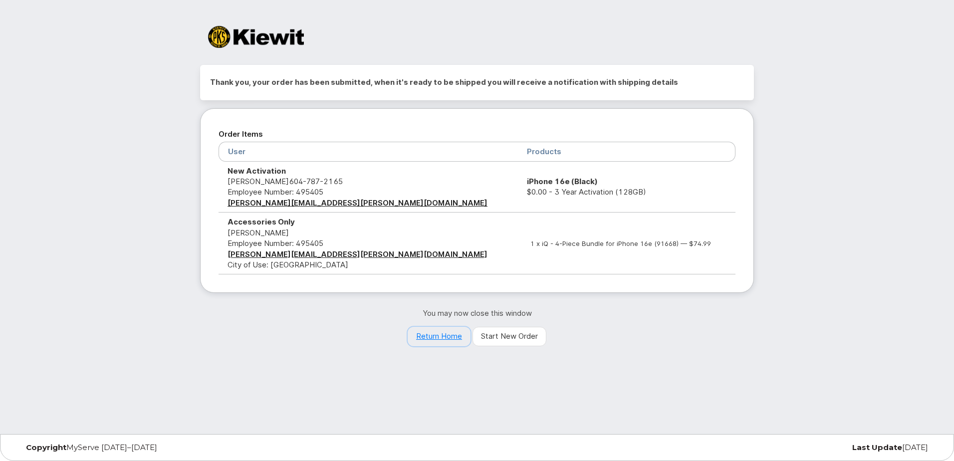
click at [452, 332] on link "Return Home" at bounding box center [439, 337] width 63 height 20
